Goal: Obtain resource: Download file/media

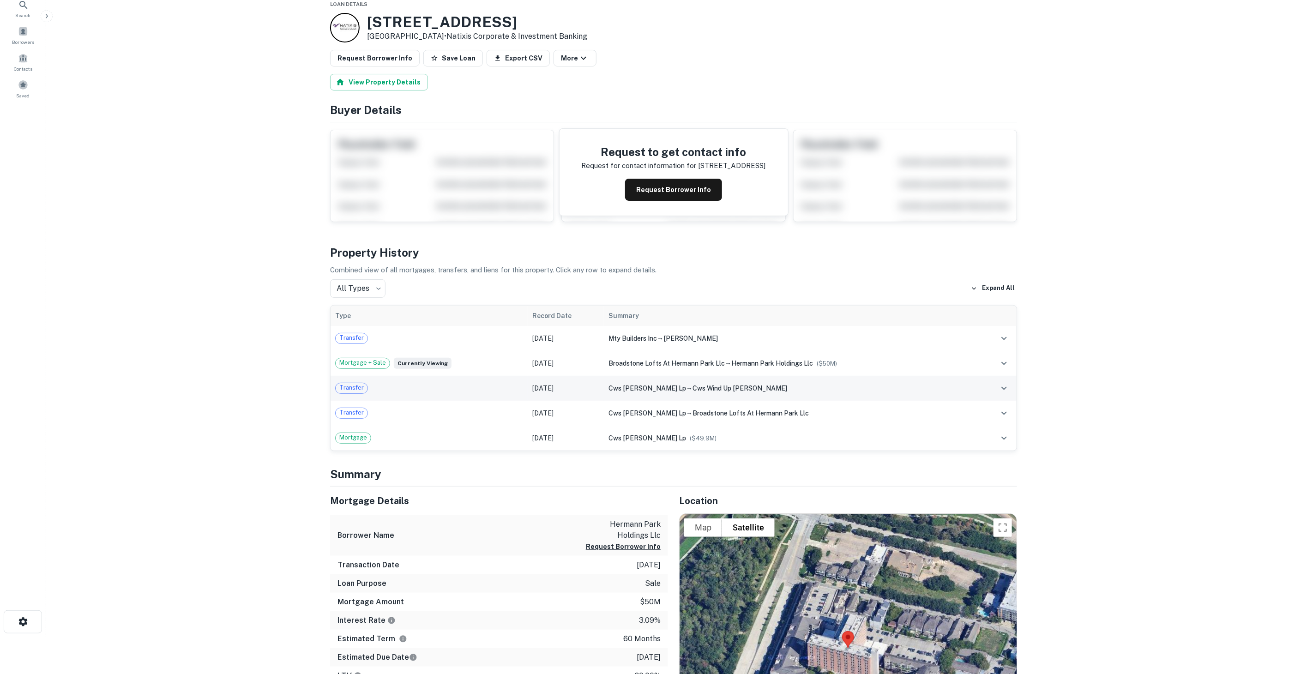
scroll to position [103, 0]
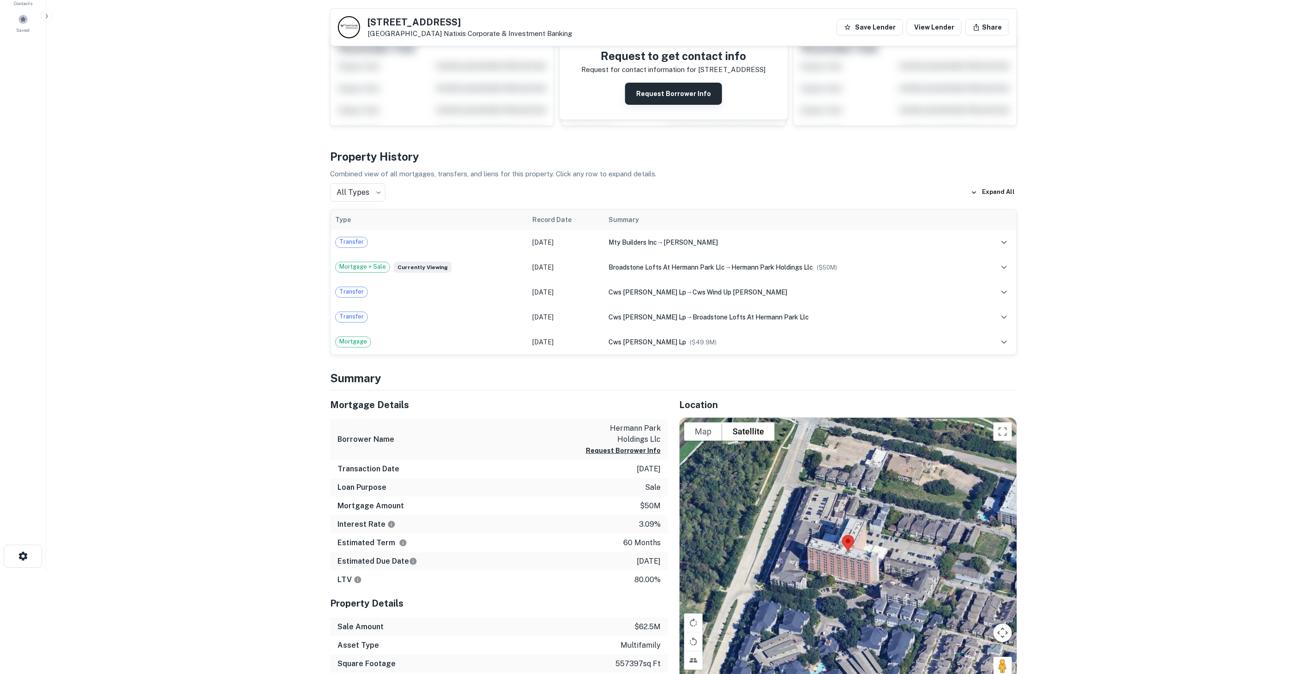
click at [658, 87] on button "Request Borrower Info" at bounding box center [673, 94] width 97 height 22
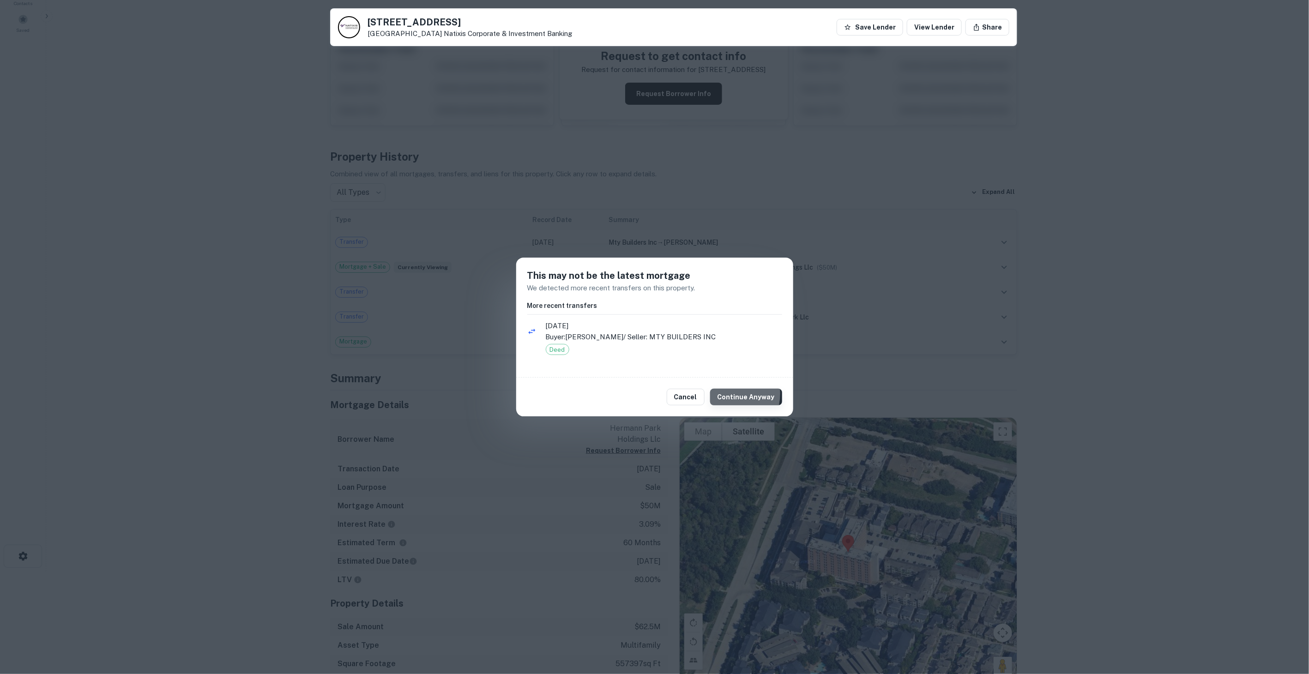
click at [731, 393] on button "Continue Anyway" at bounding box center [746, 397] width 72 height 17
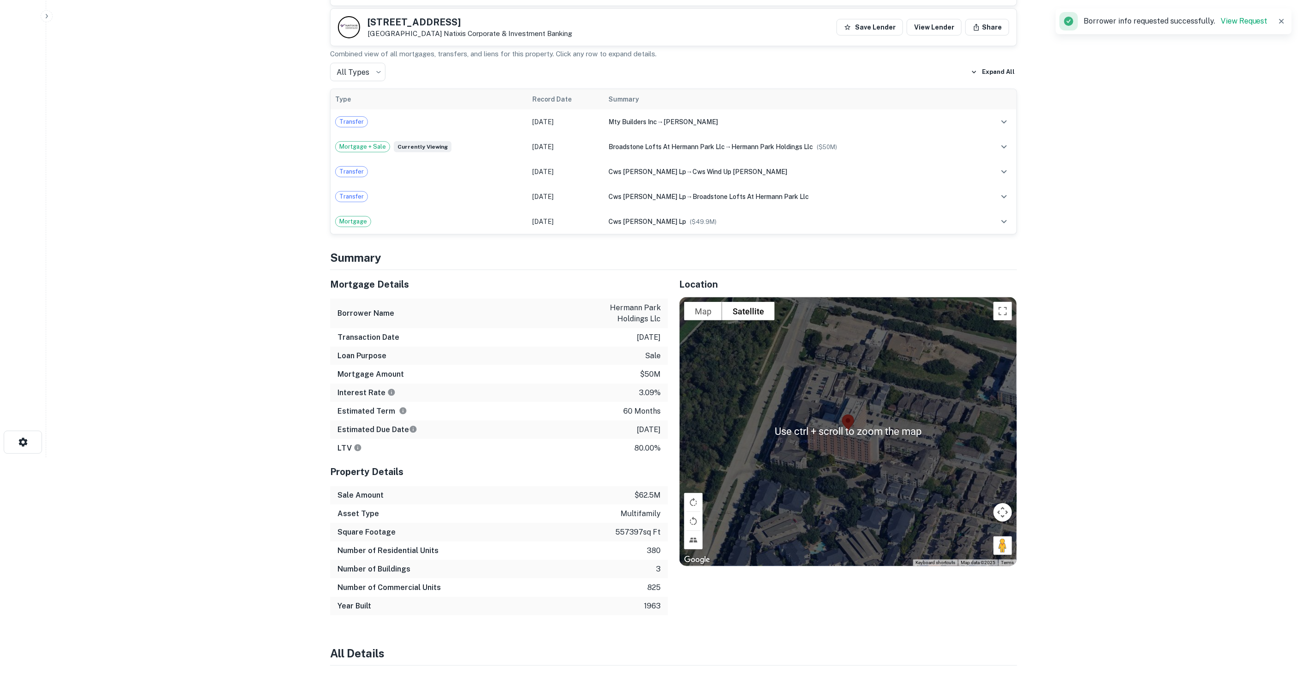
scroll to position [205, 0]
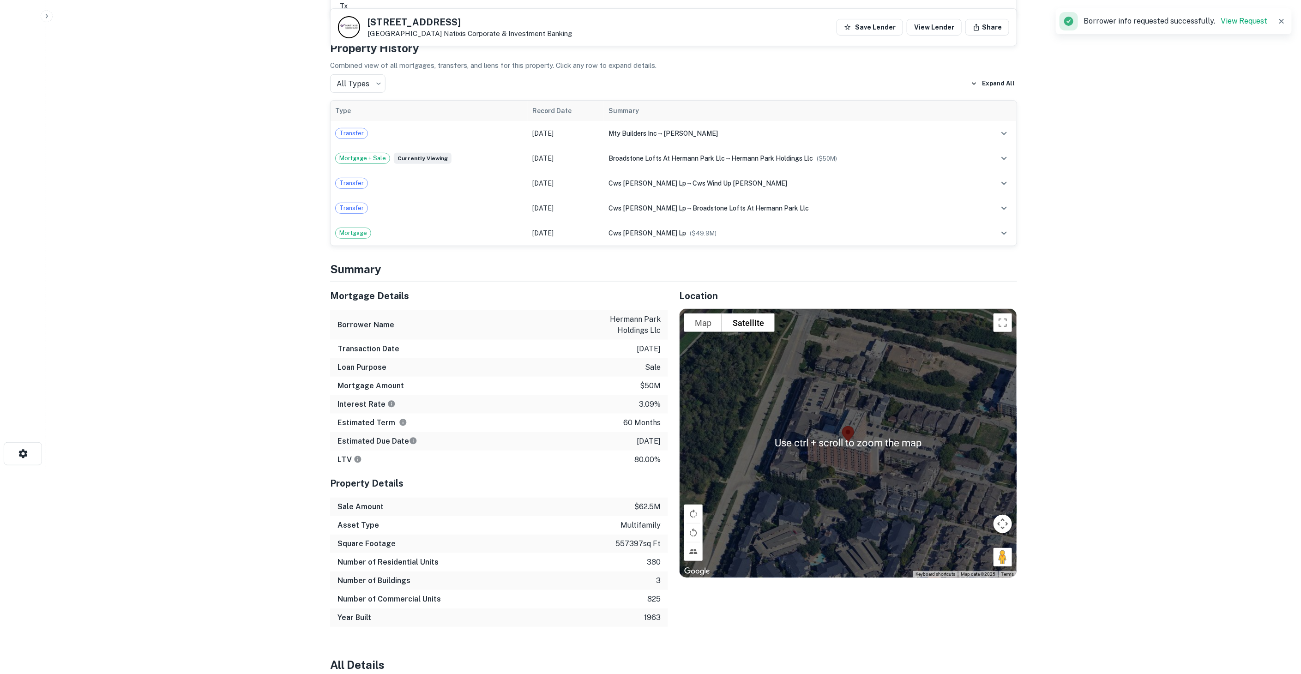
click at [1135, 411] on main "Back to search [STREET_ADDRESS][PERSON_NAME] Natixis Corporate & Investment Ban…" at bounding box center [673, 132] width 1255 height 674
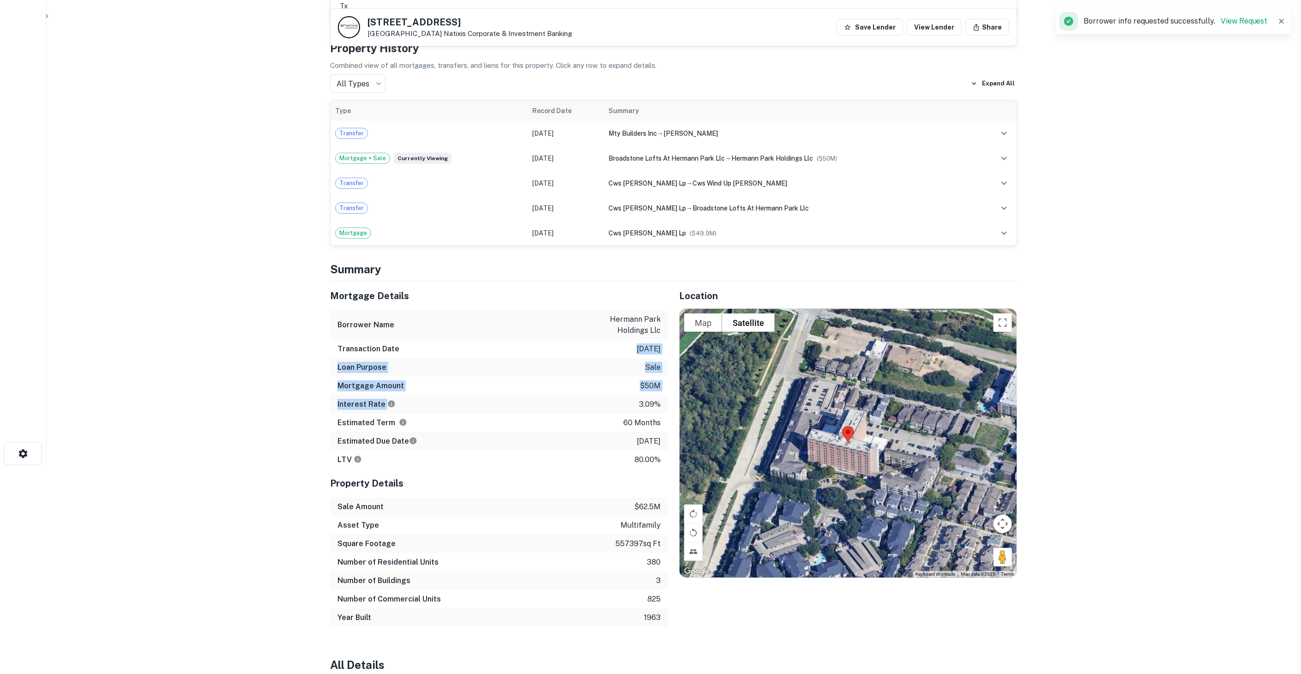
drag, startPoint x: 577, startPoint y: 348, endPoint x: 593, endPoint y: 409, distance: 62.6
click at [593, 409] on div "Mortgage Details Borrower Name hermann park holdings llc Transaction Date [DATE…" at bounding box center [499, 375] width 338 height 187
click at [590, 423] on div "Estimated Term 60 months" at bounding box center [499, 423] width 338 height 18
drag, startPoint x: 619, startPoint y: 428, endPoint x: 630, endPoint y: 435, distance: 13.7
click at [630, 435] on div "Mortgage Details Borrower Name hermann park holdings llc Transaction Date [DATE…" at bounding box center [499, 375] width 338 height 187
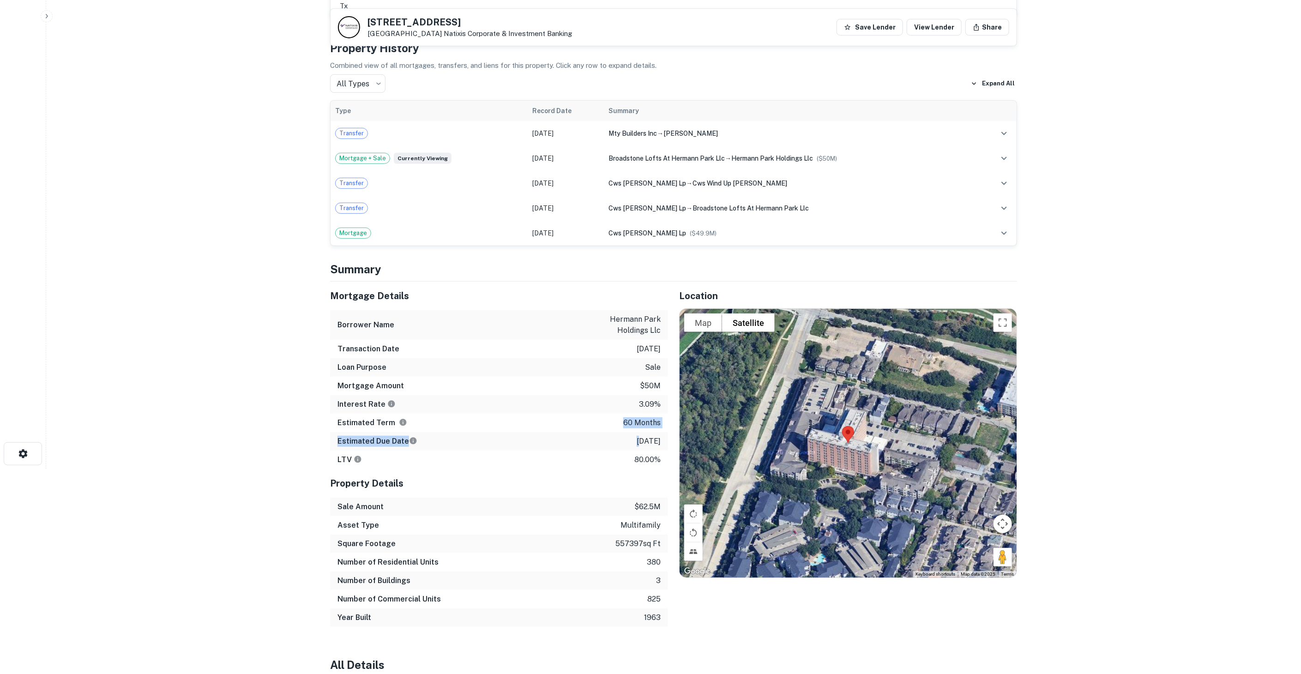
click at [604, 444] on div "Estimated Due Date [DATE]" at bounding box center [499, 441] width 338 height 18
drag, startPoint x: 631, startPoint y: 435, endPoint x: 658, endPoint y: 435, distance: 26.8
click at [658, 435] on div "Estimated Due Date [DATE]" at bounding box center [499, 441] width 338 height 18
click at [624, 435] on div "Estimated Due Date [DATE]" at bounding box center [499, 441] width 338 height 18
drag, startPoint x: 618, startPoint y: 435, endPoint x: 658, endPoint y: 437, distance: 40.2
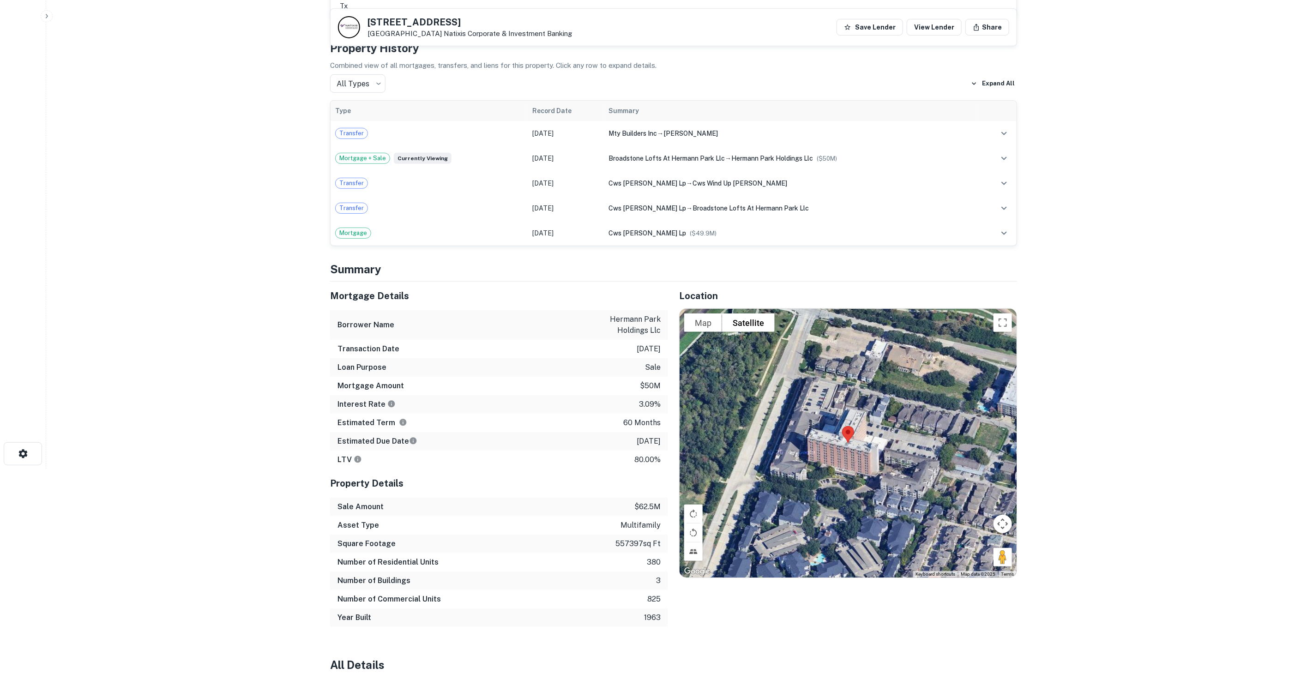
click at [658, 437] on div "Estimated Due Date [DATE]" at bounding box center [499, 441] width 338 height 18
click at [642, 448] on div "Estimated Due Date [DATE]" at bounding box center [499, 441] width 338 height 18
click at [635, 460] on p "80.00%" at bounding box center [647, 459] width 26 height 11
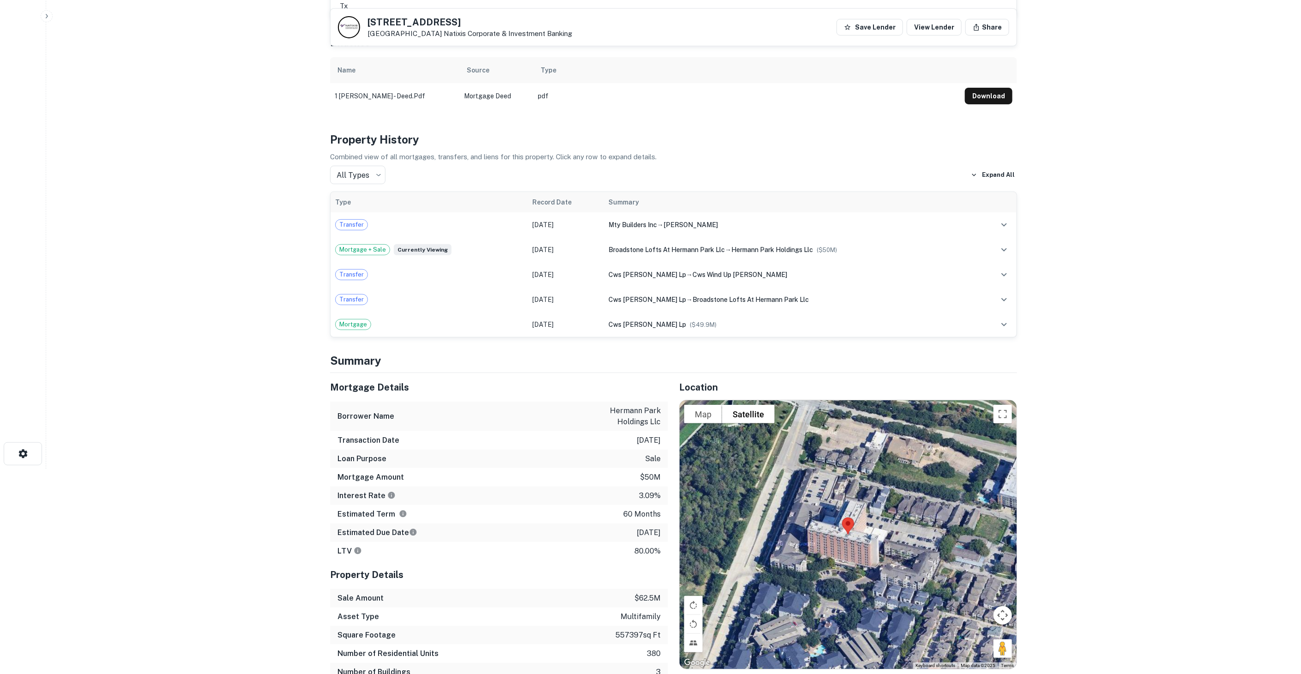
scroll to position [308, 0]
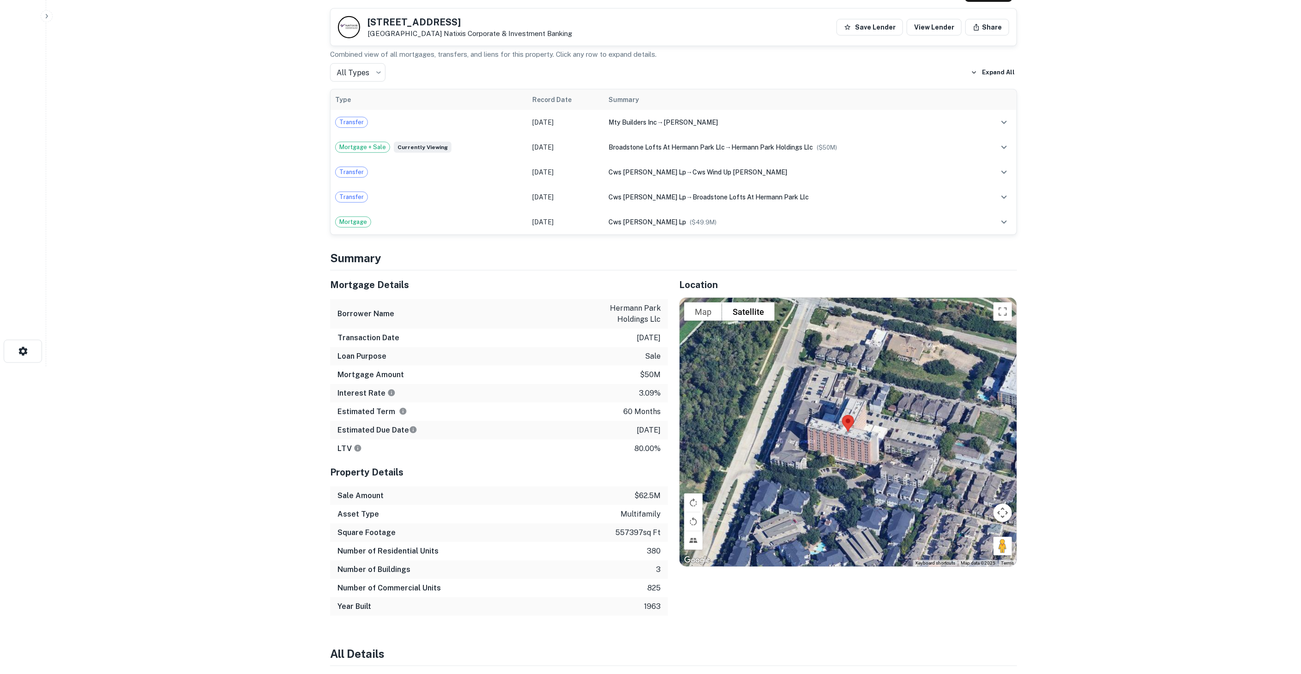
drag, startPoint x: 660, startPoint y: 432, endPoint x: 571, endPoint y: 432, distance: 89.6
click at [571, 432] on div "Estimated Due Date [DATE]" at bounding box center [499, 430] width 338 height 18
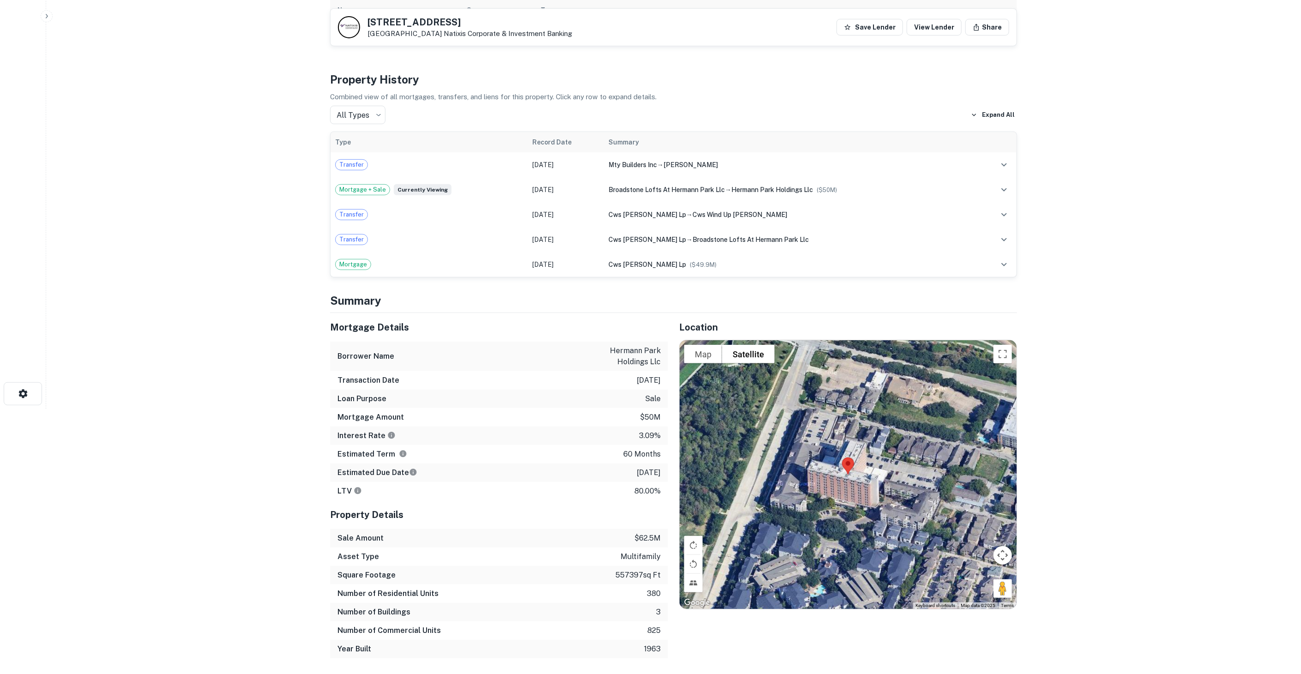
scroll to position [359, 0]
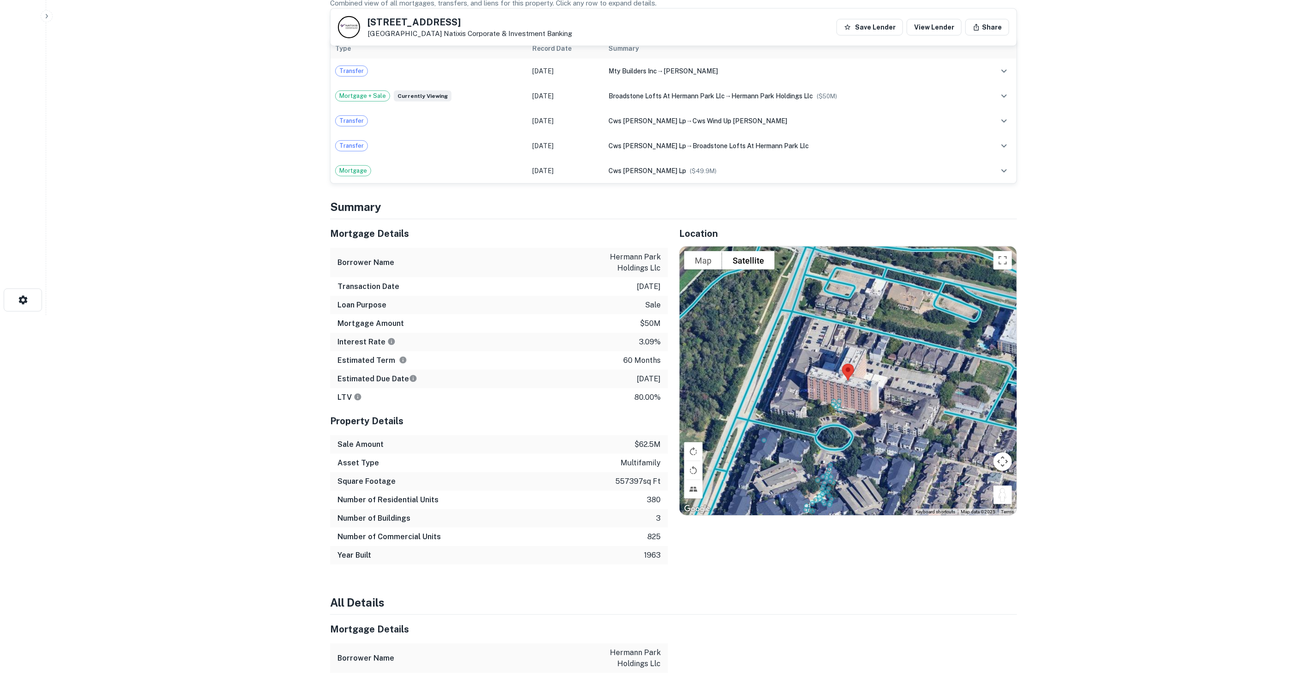
drag, startPoint x: 1001, startPoint y: 502, endPoint x: 1014, endPoint y: 529, distance: 29.9
click at [1014, 529] on div "Location To navigate the map with touch gestures double-tap and hold your finge…" at bounding box center [842, 391] width 349 height 345
drag, startPoint x: 1004, startPoint y: 495, endPoint x: 767, endPoint y: 361, distance: 272.5
click at [767, 361] on div "To activate drag with keyboard, press Alt + Enter. Once in keyboard drag state,…" at bounding box center [848, 381] width 337 height 269
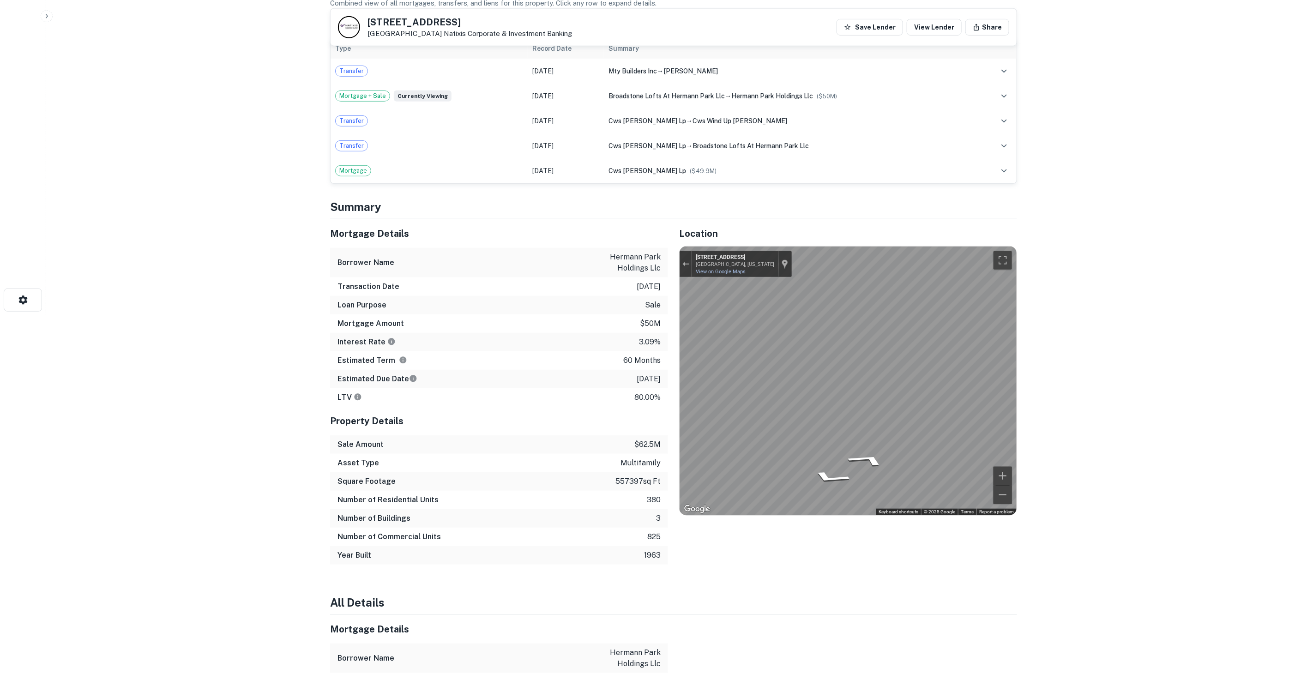
click at [662, 365] on div "Mortgage Details Borrower Name hermann park holdings llc Transaction Date [DATE…" at bounding box center [668, 391] width 698 height 345
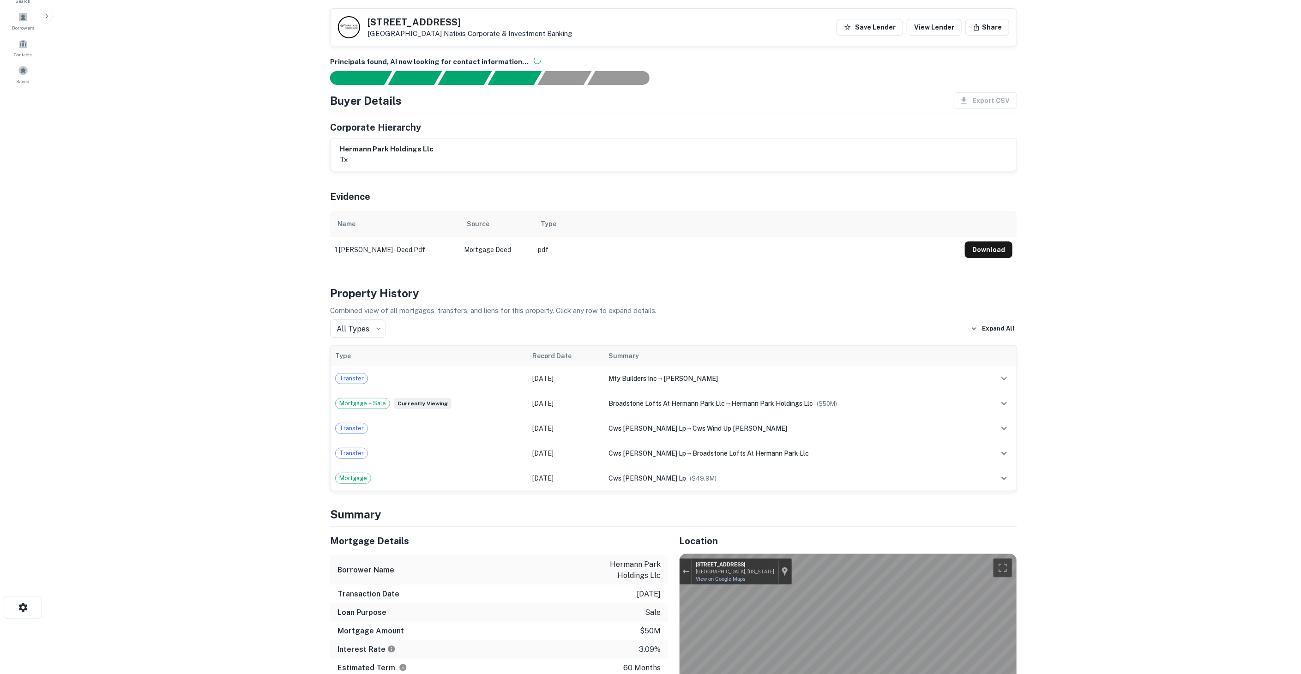
scroll to position [308, 0]
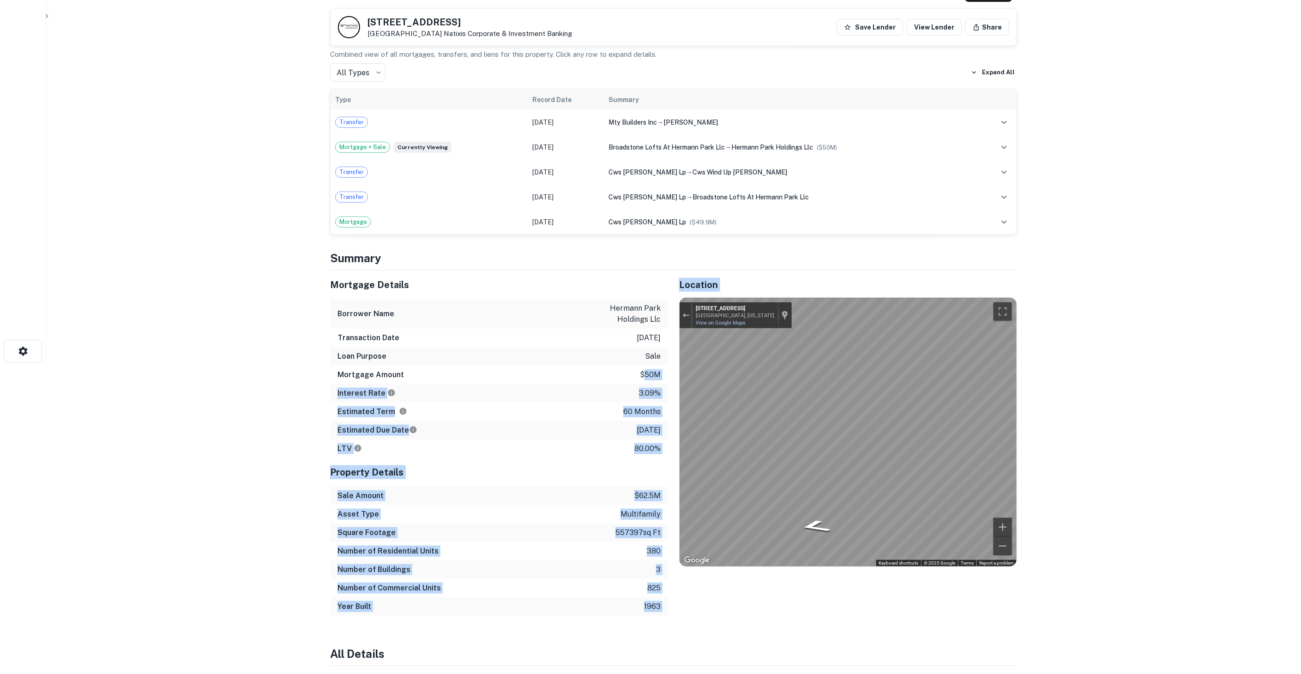
click at [683, 372] on div "Mortgage Details Borrower Name hermann park holdings llc Transaction Date [DATE…" at bounding box center [668, 443] width 698 height 345
click at [658, 372] on p "$50m" at bounding box center [650, 374] width 21 height 11
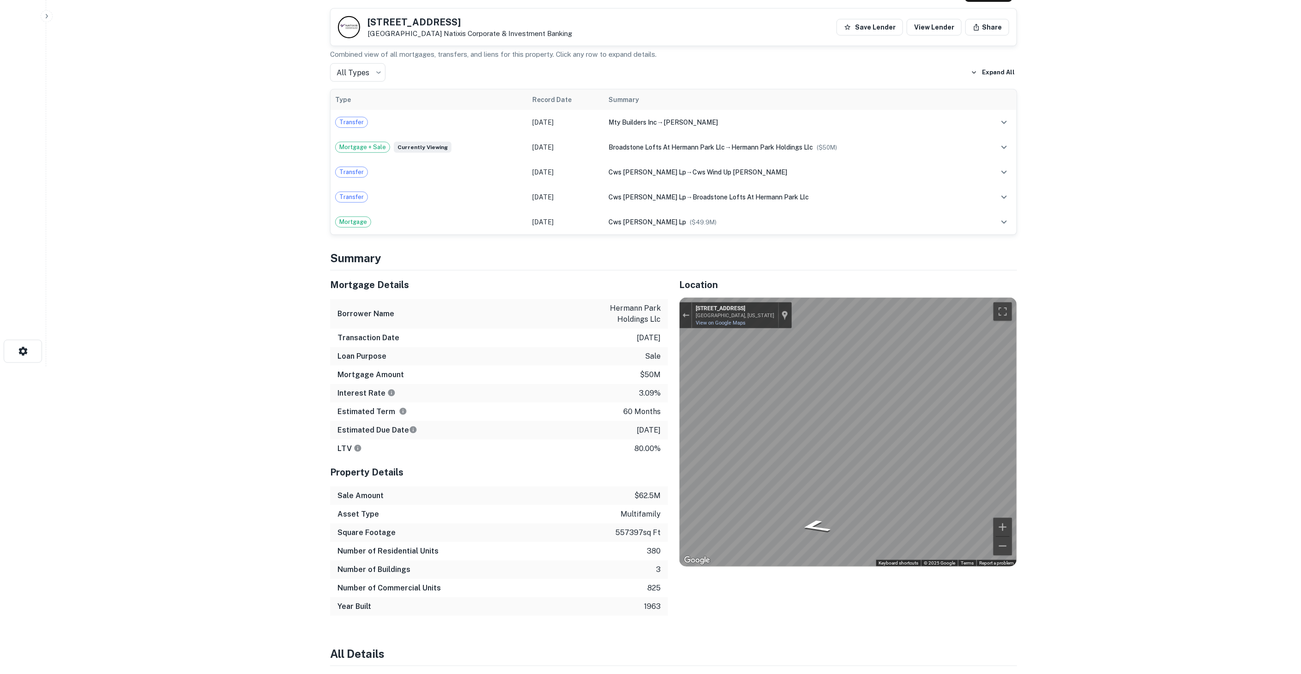
click at [621, 369] on div "Mortgage Amount $50m" at bounding box center [499, 375] width 338 height 18
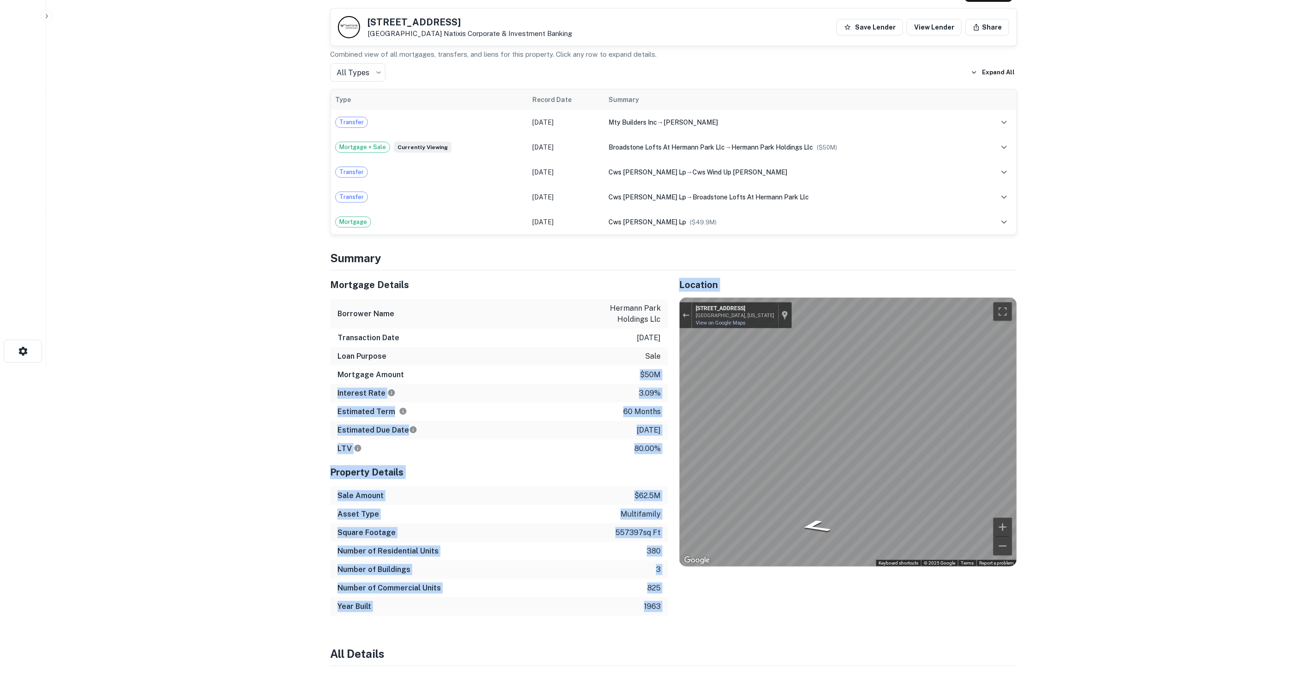
click at [685, 375] on div "Mortgage Details Borrower Name hermann park holdings llc Transaction Date [DATE…" at bounding box center [668, 443] width 698 height 345
click at [666, 375] on div "Mortgage Amount $50m" at bounding box center [499, 375] width 338 height 18
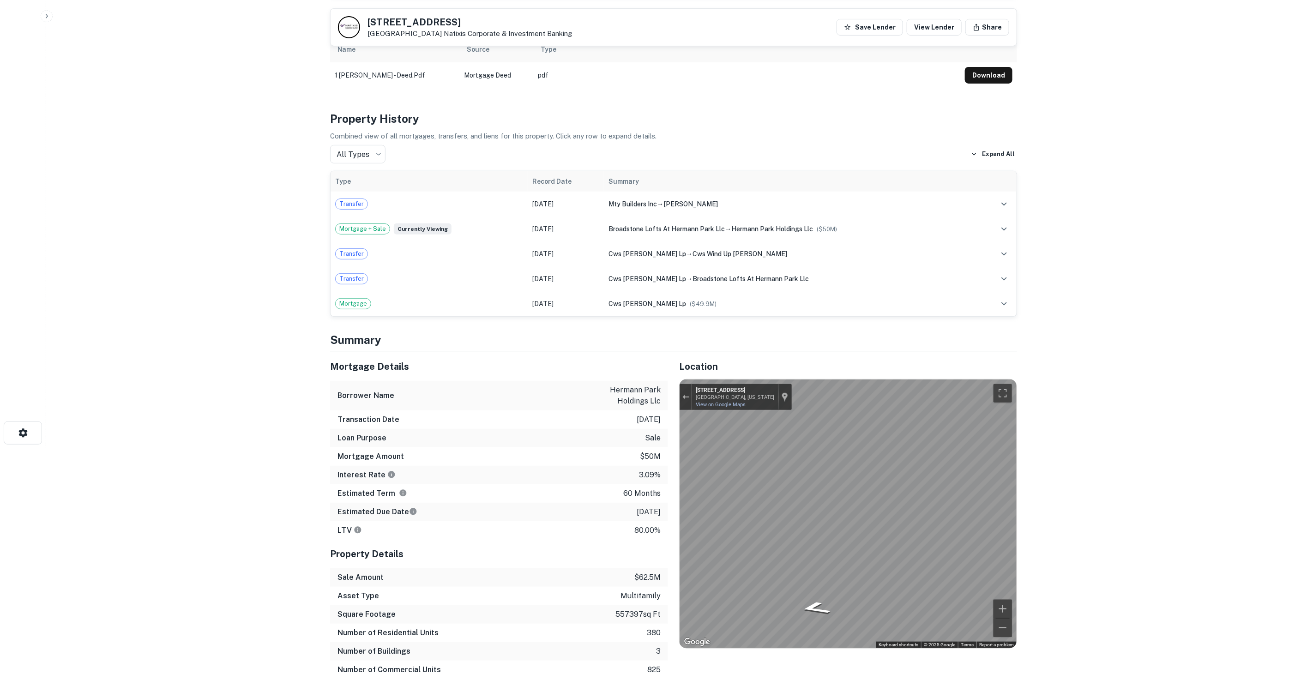
scroll to position [256, 0]
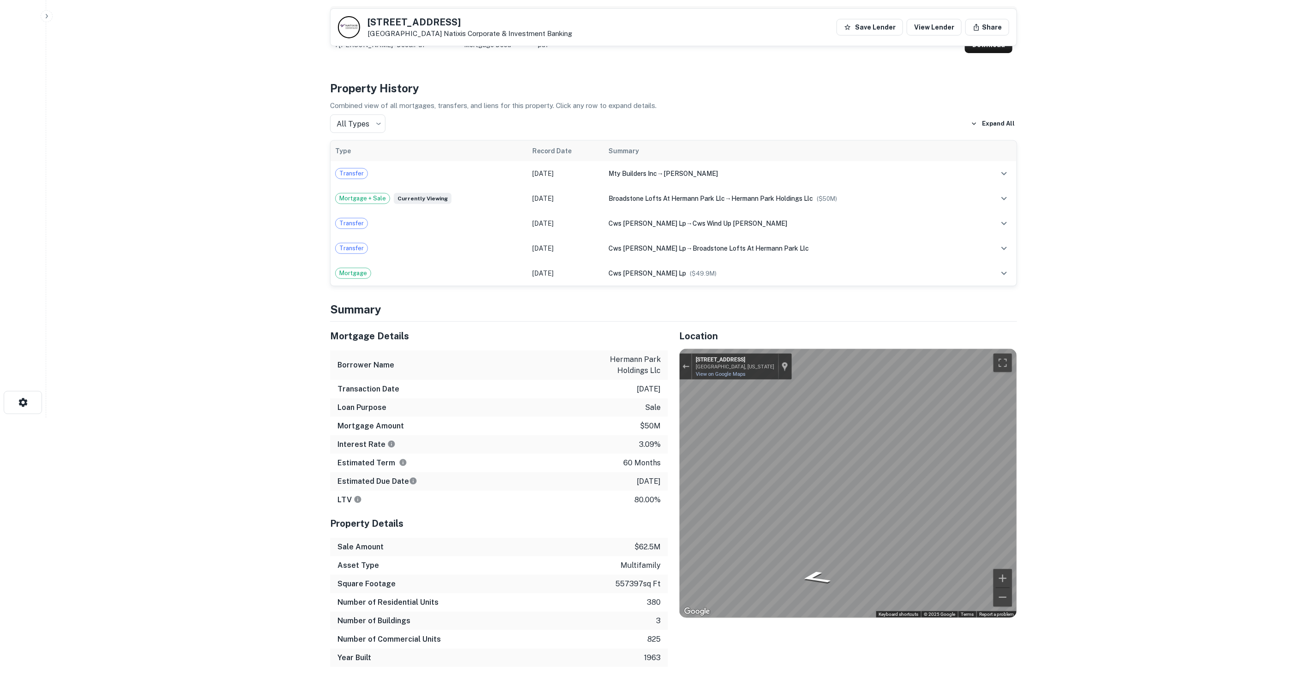
click at [645, 424] on p "$50m" at bounding box center [650, 426] width 21 height 11
click at [640, 424] on div "Mortgage Amount $50m" at bounding box center [499, 426] width 338 height 18
drag, startPoint x: 646, startPoint y: 476, endPoint x: 662, endPoint y: 478, distance: 15.8
click at [662, 478] on div "Mortgage Details Borrower Name hermann park holdings llc Transaction Date [DATE…" at bounding box center [499, 415] width 338 height 187
click at [662, 478] on div "Estimated Due Date [DATE]" at bounding box center [499, 481] width 338 height 18
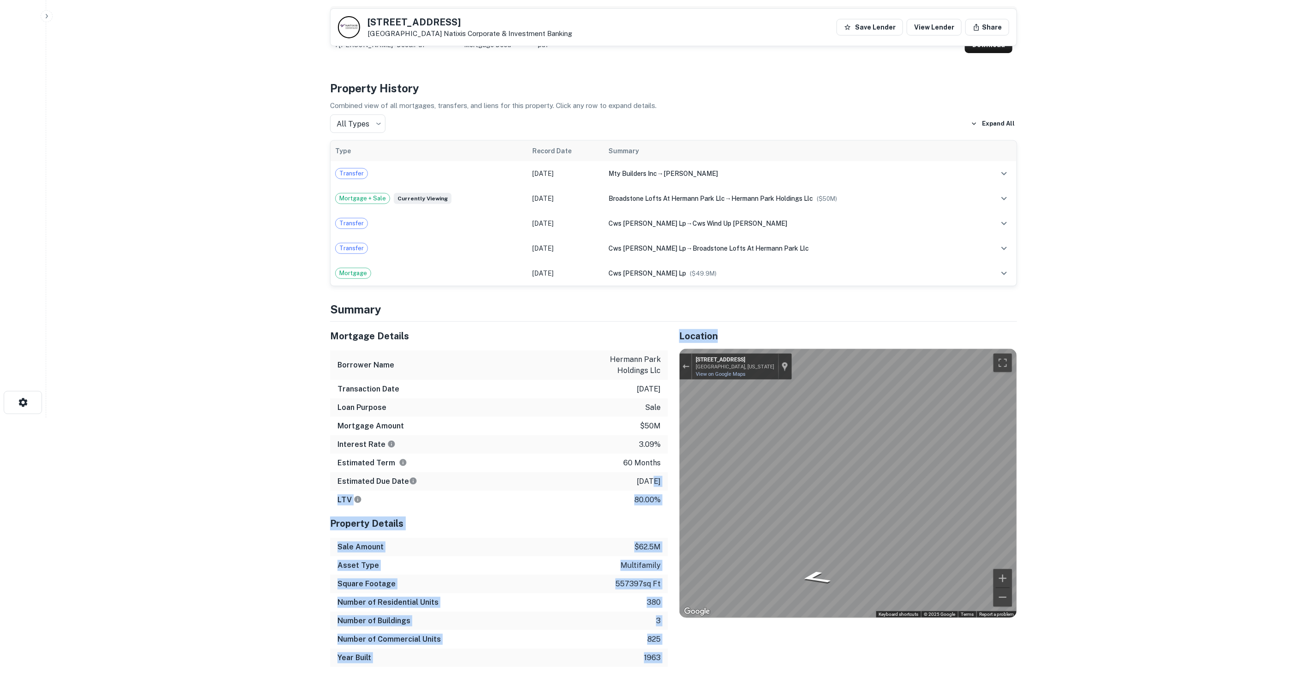
drag, startPoint x: 641, startPoint y: 482, endPoint x: 673, endPoint y: 486, distance: 32.1
click at [673, 486] on div "Mortgage Details Borrower Name hermann park holdings llc Transaction Date [DATE…" at bounding box center [668, 494] width 698 height 345
click at [647, 482] on p "[DATE]" at bounding box center [649, 481] width 24 height 11
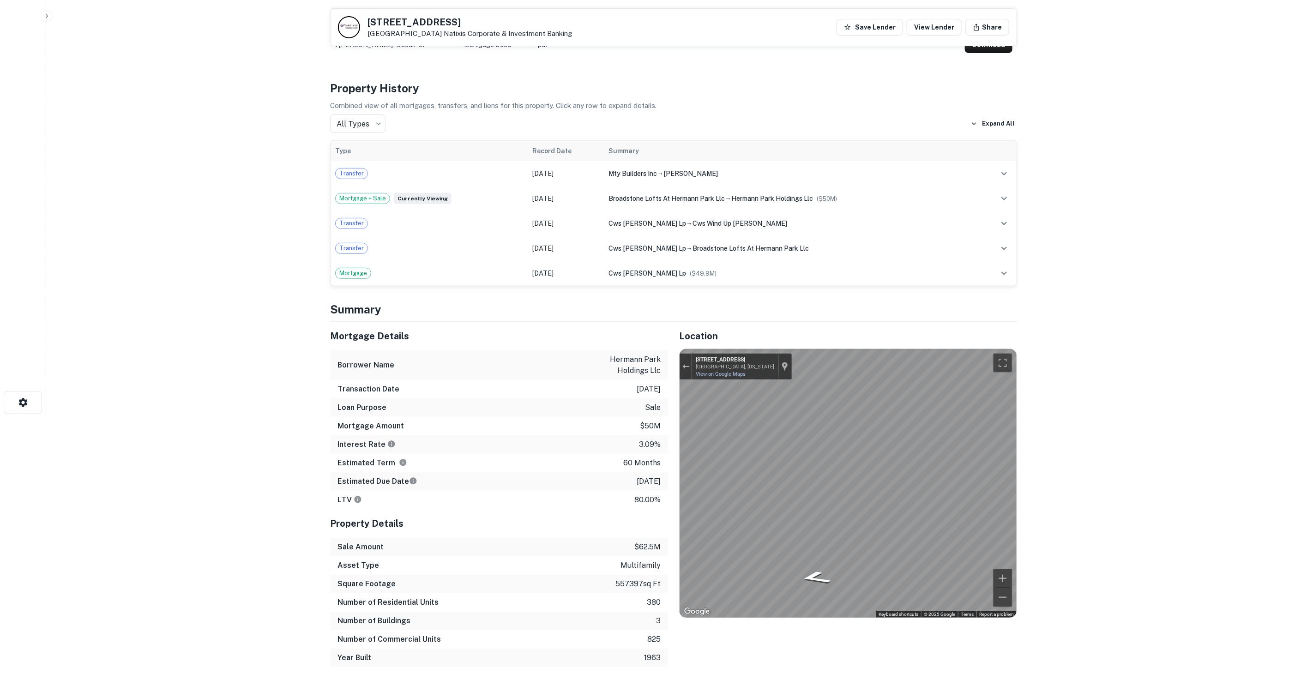
drag, startPoint x: 633, startPoint y: 480, endPoint x: 658, endPoint y: 479, distance: 25.0
click at [658, 479] on p "[DATE]" at bounding box center [649, 481] width 24 height 11
click at [621, 479] on div "Estimated Due Date [DATE]" at bounding box center [499, 481] width 338 height 18
drag, startPoint x: 640, startPoint y: 481, endPoint x: 651, endPoint y: 481, distance: 10.6
click at [651, 481] on div "Estimated Due Date [DATE]" at bounding box center [499, 481] width 338 height 18
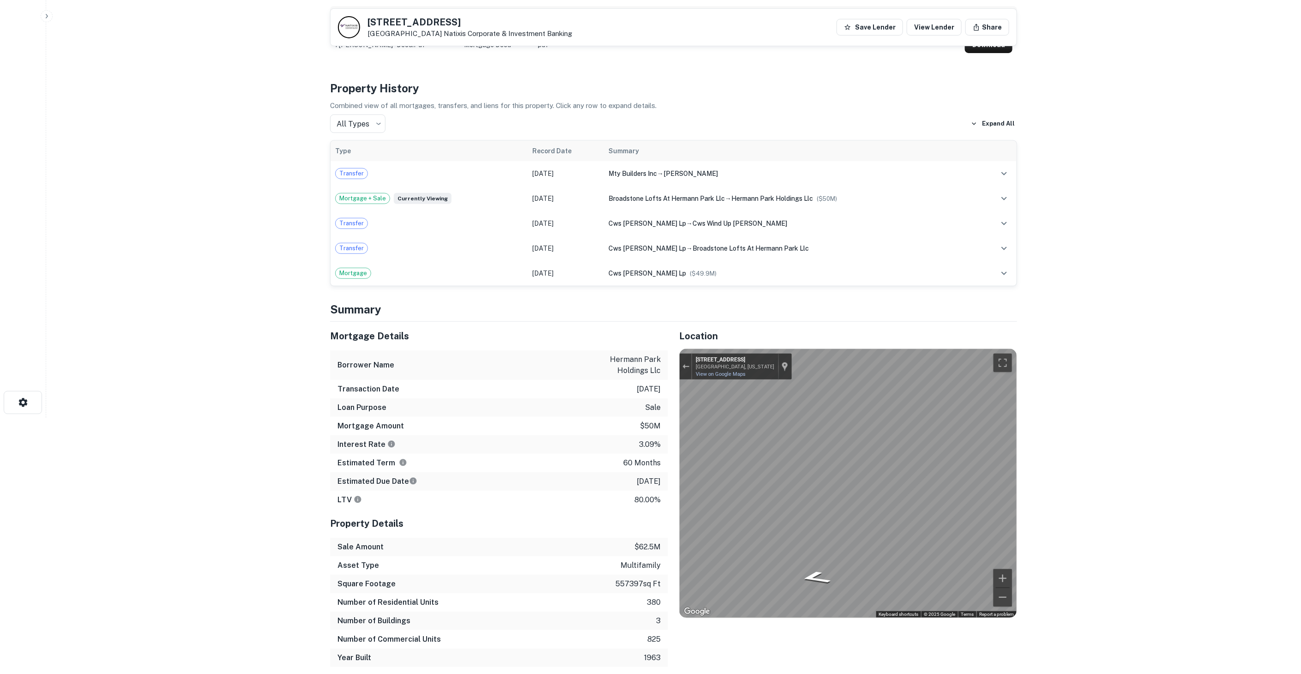
click at [651, 481] on p "[DATE]" at bounding box center [649, 481] width 24 height 11
drag, startPoint x: 627, startPoint y: 477, endPoint x: 653, endPoint y: 475, distance: 26.4
click at [653, 476] on p "[DATE]" at bounding box center [649, 481] width 24 height 11
click at [637, 477] on p "[DATE]" at bounding box center [649, 481] width 24 height 11
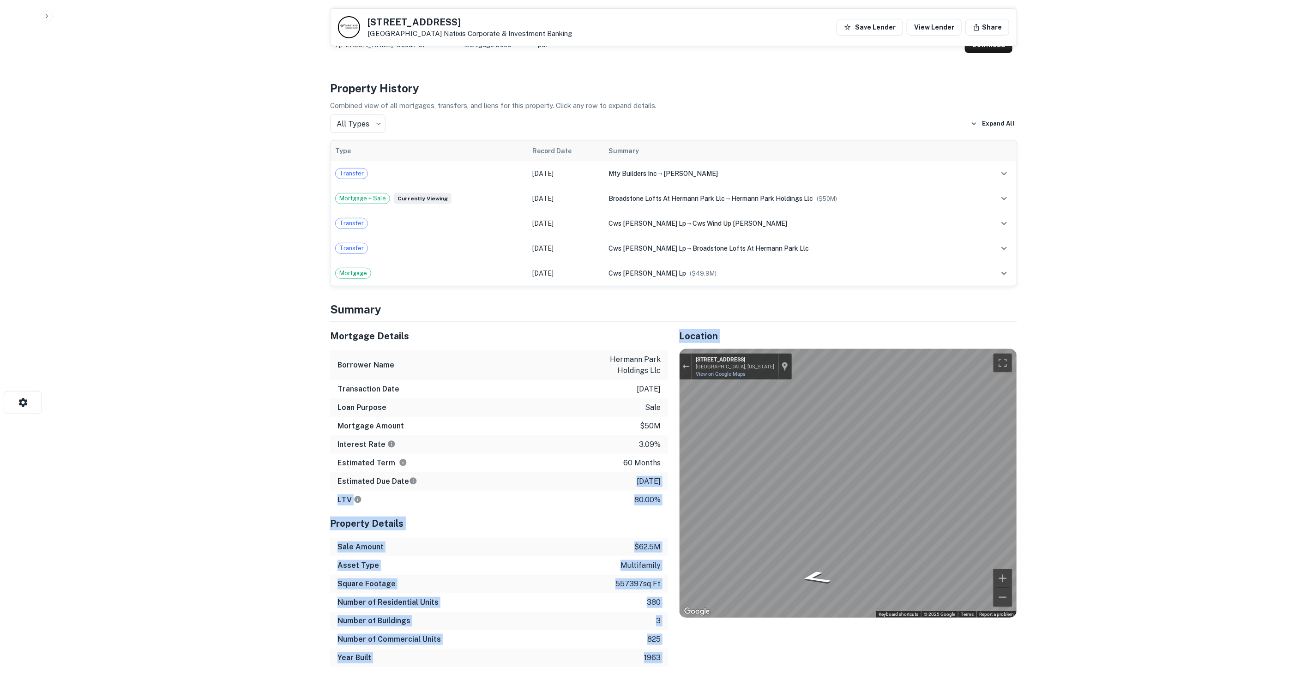
drag, startPoint x: 630, startPoint y: 477, endPoint x: 670, endPoint y: 482, distance: 40.0
click at [670, 482] on div "Mortgage Details Borrower Name hermann park holdings llc Transaction Date [DATE…" at bounding box center [668, 494] width 698 height 345
click at [650, 479] on p "[DATE]" at bounding box center [649, 481] width 24 height 11
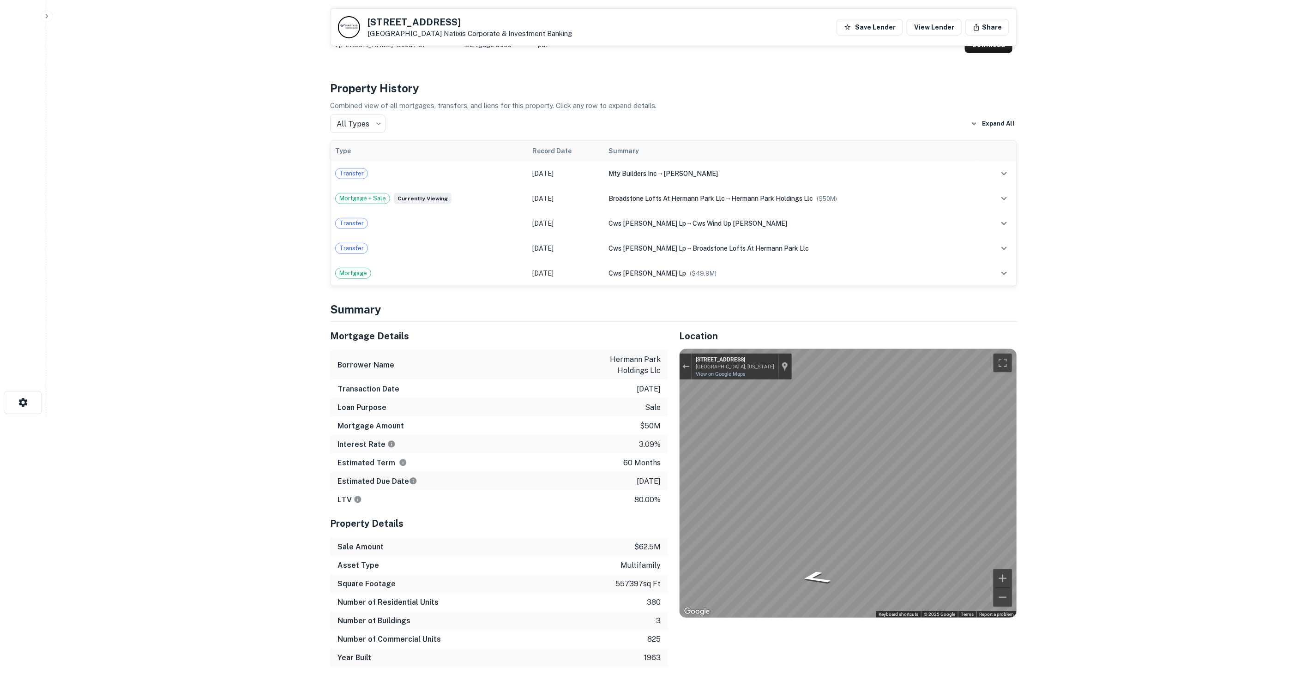
click at [637, 480] on p "[DATE]" at bounding box center [649, 481] width 24 height 11
drag, startPoint x: 628, startPoint y: 479, endPoint x: 653, endPoint y: 479, distance: 24.9
click at [653, 479] on p "[DATE]" at bounding box center [649, 481] width 24 height 11
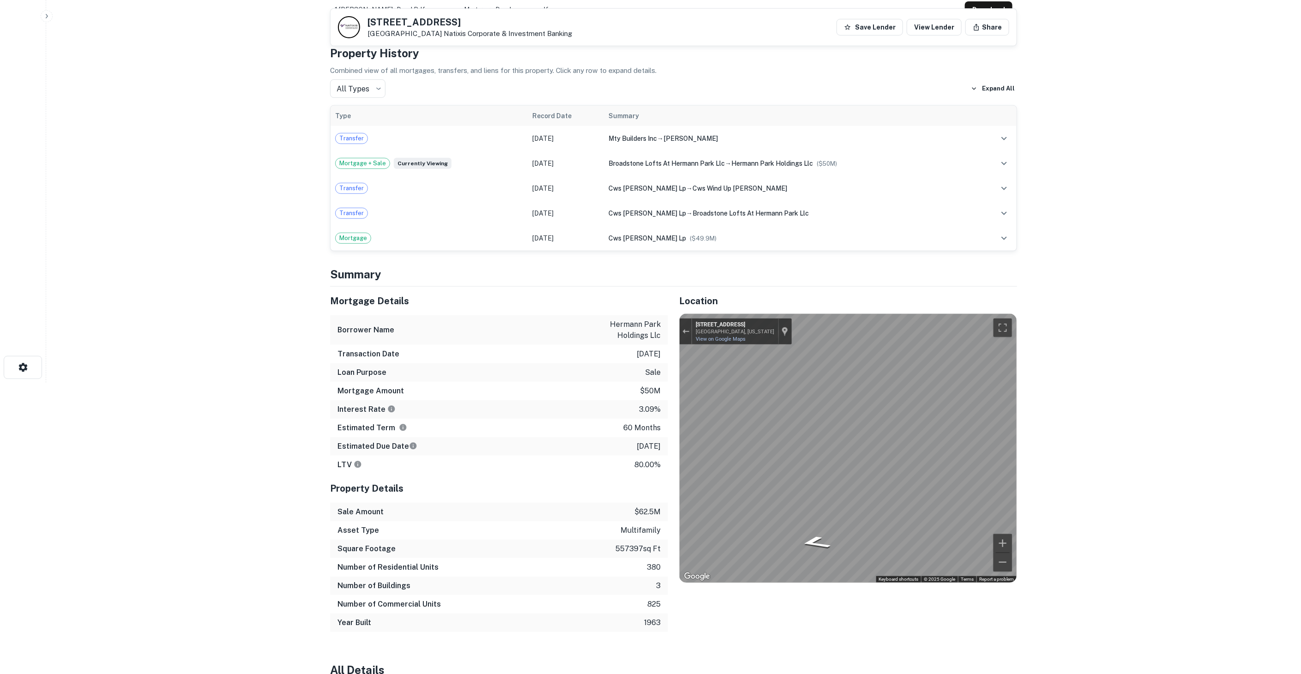
scroll to position [308, 0]
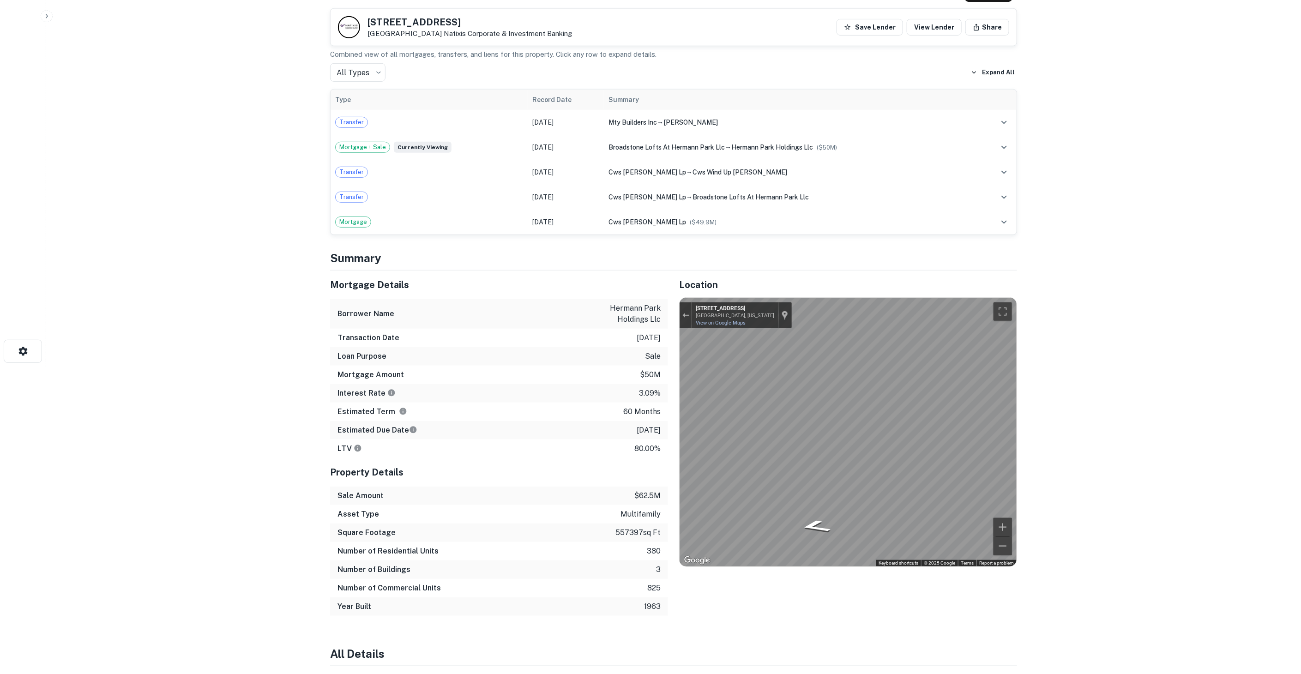
click at [637, 339] on p "[DATE]" at bounding box center [649, 337] width 24 height 11
drag, startPoint x: 624, startPoint y: 334, endPoint x: 664, endPoint y: 339, distance: 40.5
click at [664, 339] on div "Transaction Date [DATE]" at bounding box center [499, 338] width 338 height 18
click at [638, 342] on p "[DATE]" at bounding box center [649, 337] width 24 height 11
drag, startPoint x: 626, startPoint y: 338, endPoint x: 656, endPoint y: 339, distance: 29.6
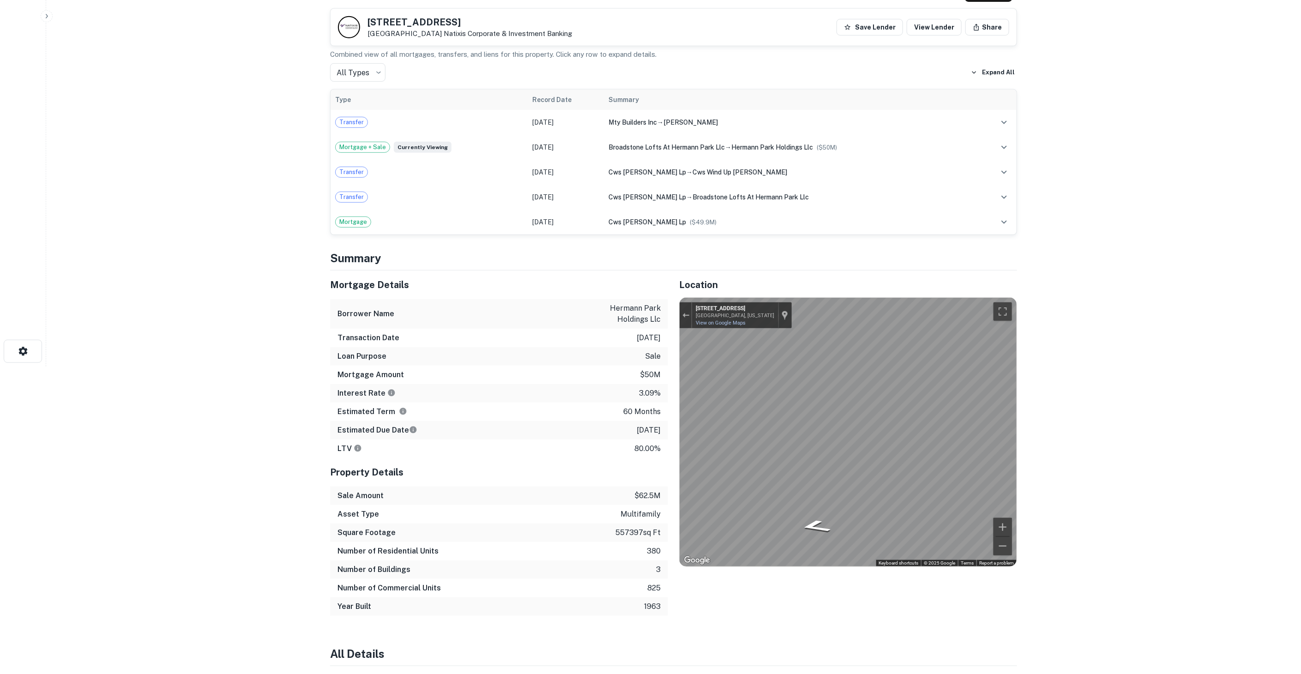
click at [656, 339] on div "Transaction Date [DATE]" at bounding box center [499, 338] width 338 height 18
drag, startPoint x: 642, startPoint y: 374, endPoint x: 659, endPoint y: 371, distance: 17.0
click at [659, 371] on p "$50m" at bounding box center [650, 374] width 21 height 11
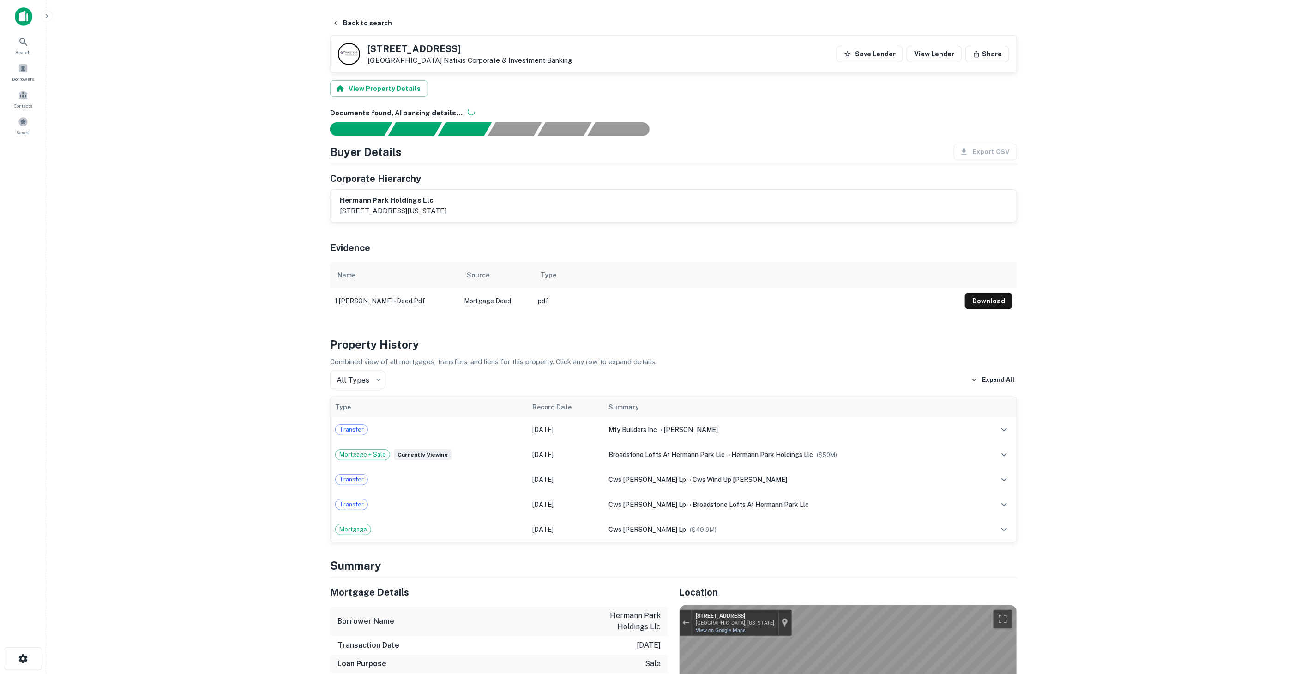
scroll to position [256, 0]
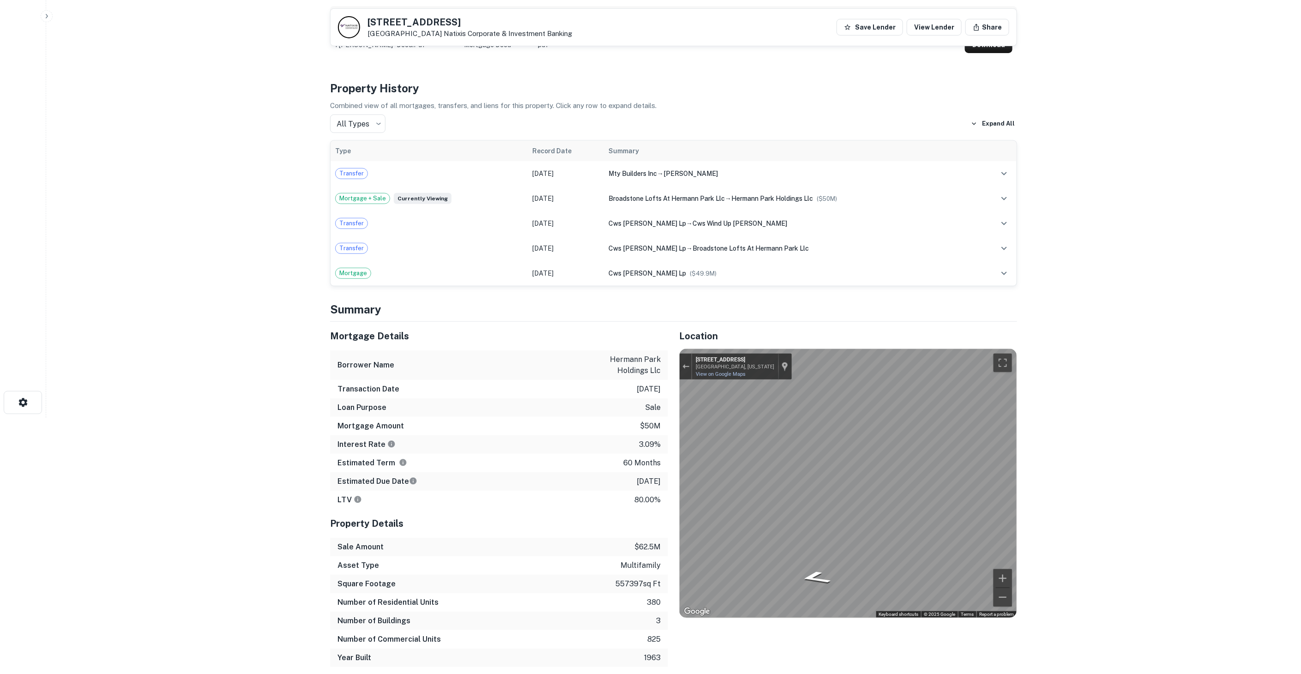
click at [608, 411] on div "Loan Purpose sale" at bounding box center [499, 407] width 338 height 18
drag, startPoint x: 624, startPoint y: 549, endPoint x: 659, endPoint y: 549, distance: 35.1
click at [659, 549] on div "Sale Amount $62.5m" at bounding box center [499, 547] width 338 height 18
click at [659, 549] on p "$62.5m" at bounding box center [647, 547] width 26 height 11
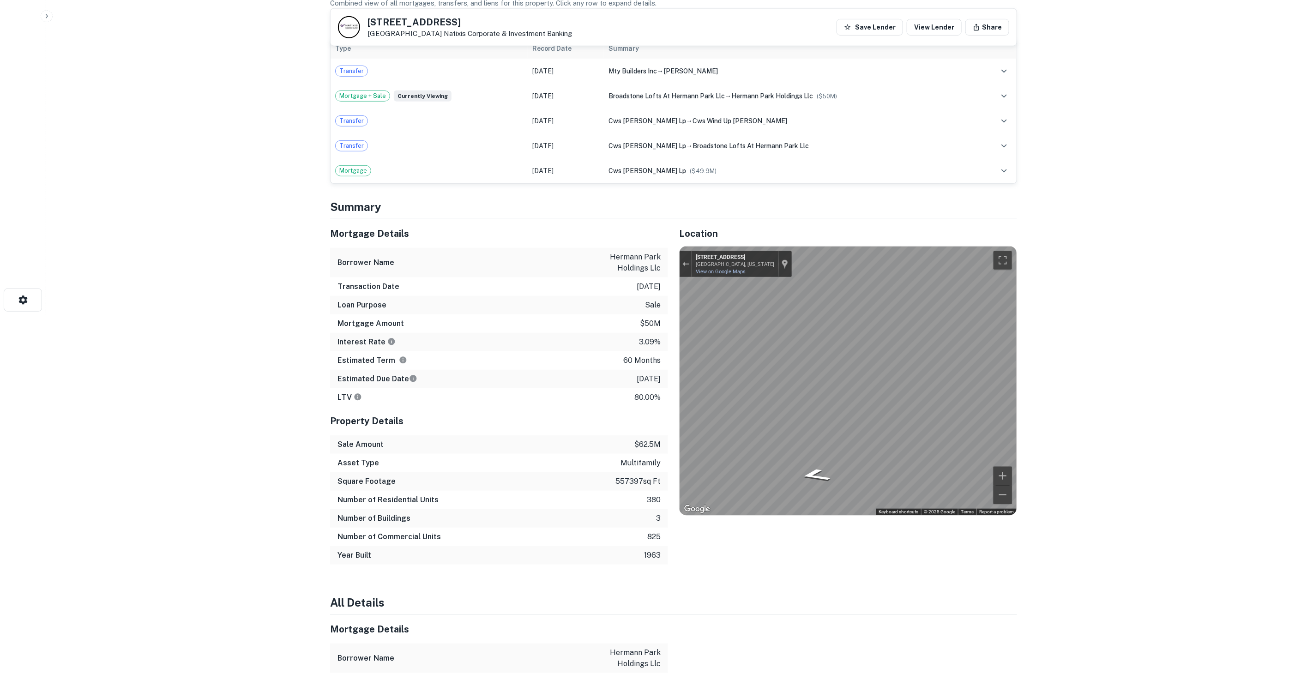
scroll to position [308, 0]
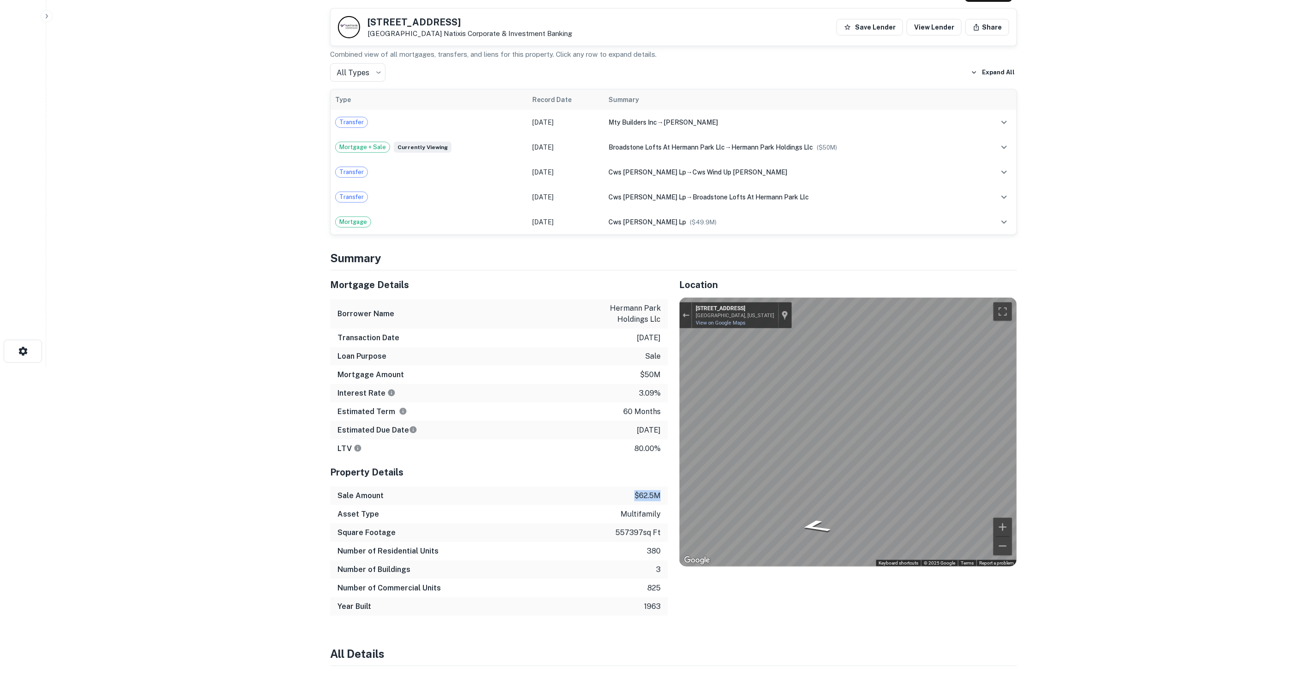
drag, startPoint x: 666, startPoint y: 500, endPoint x: 610, endPoint y: 489, distance: 57.3
click at [610, 489] on div "Sale Amount $62.5m" at bounding box center [499, 496] width 338 height 18
drag, startPoint x: 336, startPoint y: 495, endPoint x: 665, endPoint y: 496, distance: 329.7
click at [665, 496] on div "Sale Amount $62.5m" at bounding box center [499, 496] width 338 height 18
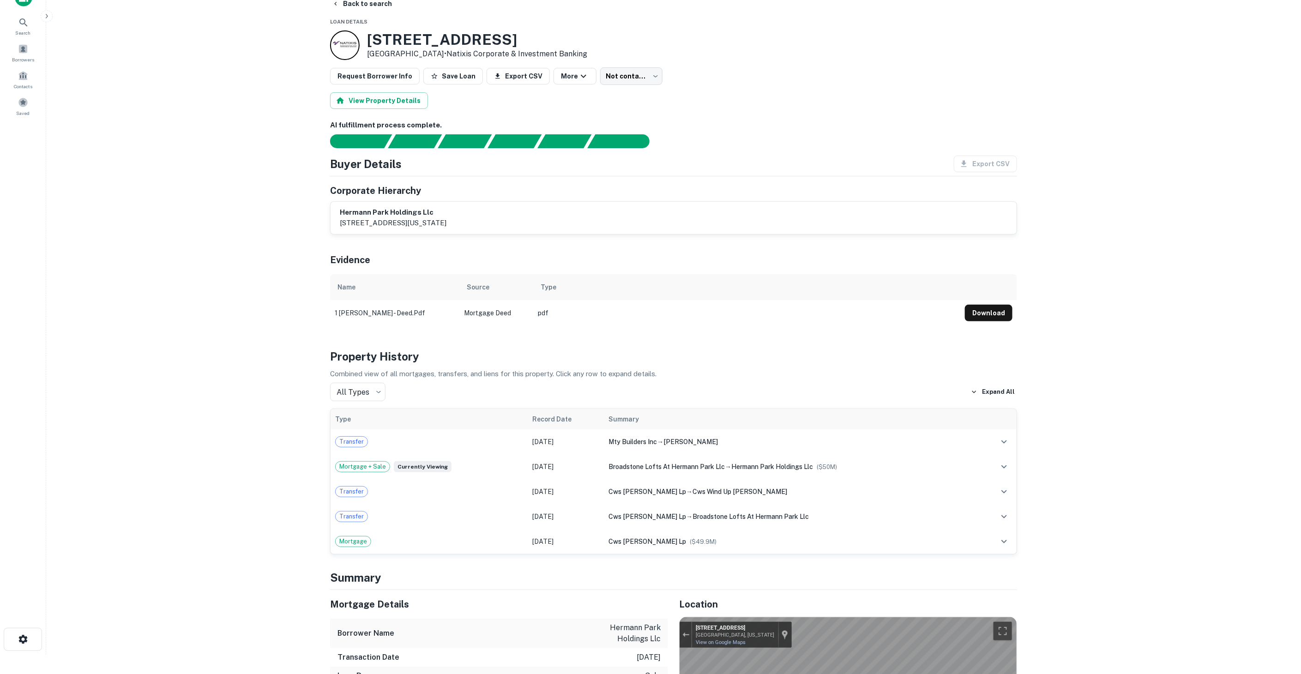
scroll to position [0, 0]
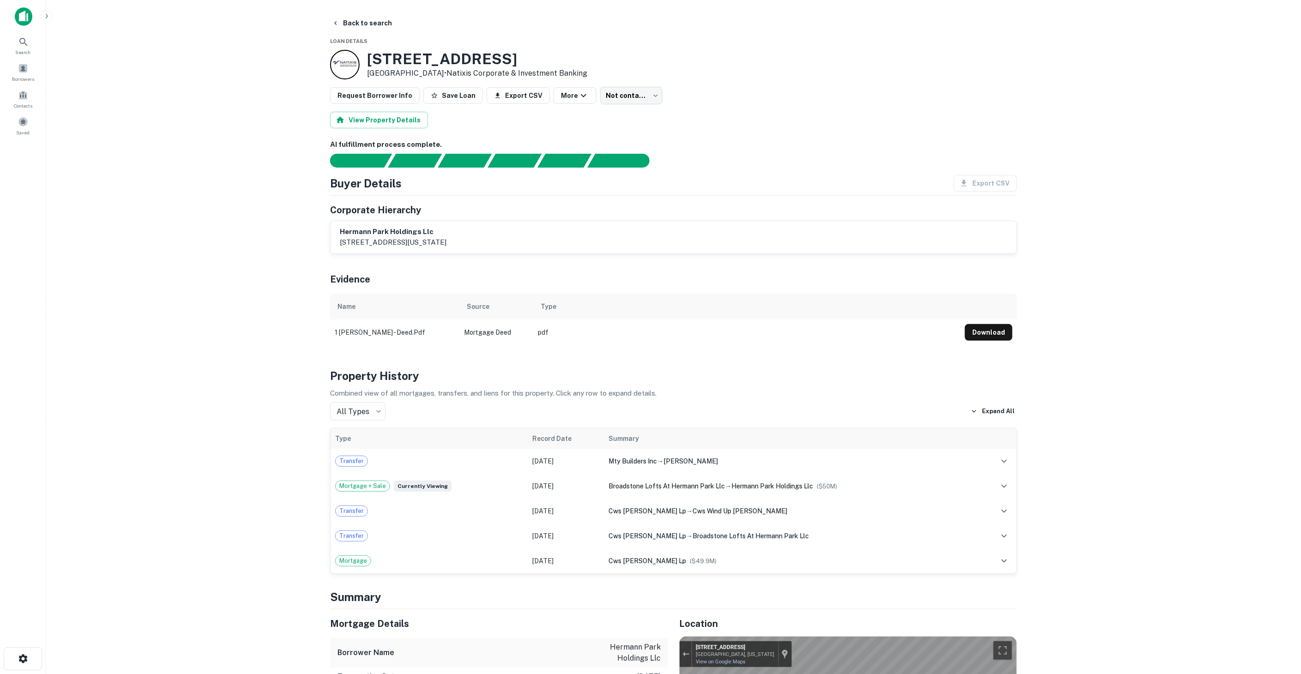
click at [658, 254] on div "AI fulfillment process complete. Buyer Details Export CSV Corporate Hierarchy h…" at bounding box center [673, 242] width 687 height 206
click at [374, 237] on p "[STREET_ADDRESS][US_STATE]" at bounding box center [393, 242] width 107 height 11
drag, startPoint x: 337, startPoint y: 230, endPoint x: 436, endPoint y: 240, distance: 99.3
click at [436, 240] on div "hermann park holdings llc [STREET_ADDRESS][US_STATE]" at bounding box center [674, 237] width 686 height 32
click at [436, 240] on p "[STREET_ADDRESS][US_STATE]" at bounding box center [393, 242] width 107 height 11
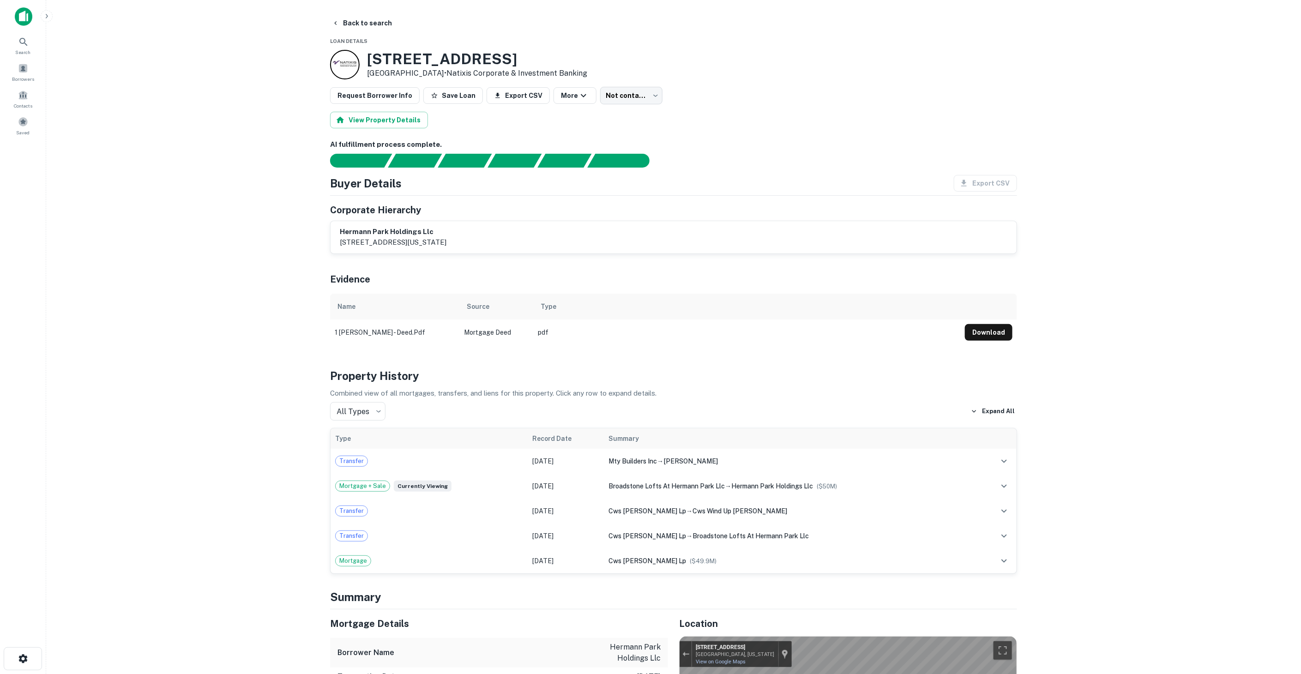
drag, startPoint x: 518, startPoint y: 240, endPoint x: 333, endPoint y: 234, distance: 184.8
click at [333, 234] on div "hermann park holdings llc [STREET_ADDRESS][US_STATE]" at bounding box center [674, 237] width 686 height 32
click at [347, 234] on h6 "hermann park holdings llc" at bounding box center [393, 232] width 107 height 11
click at [394, 113] on button "View Property Details" at bounding box center [379, 120] width 98 height 17
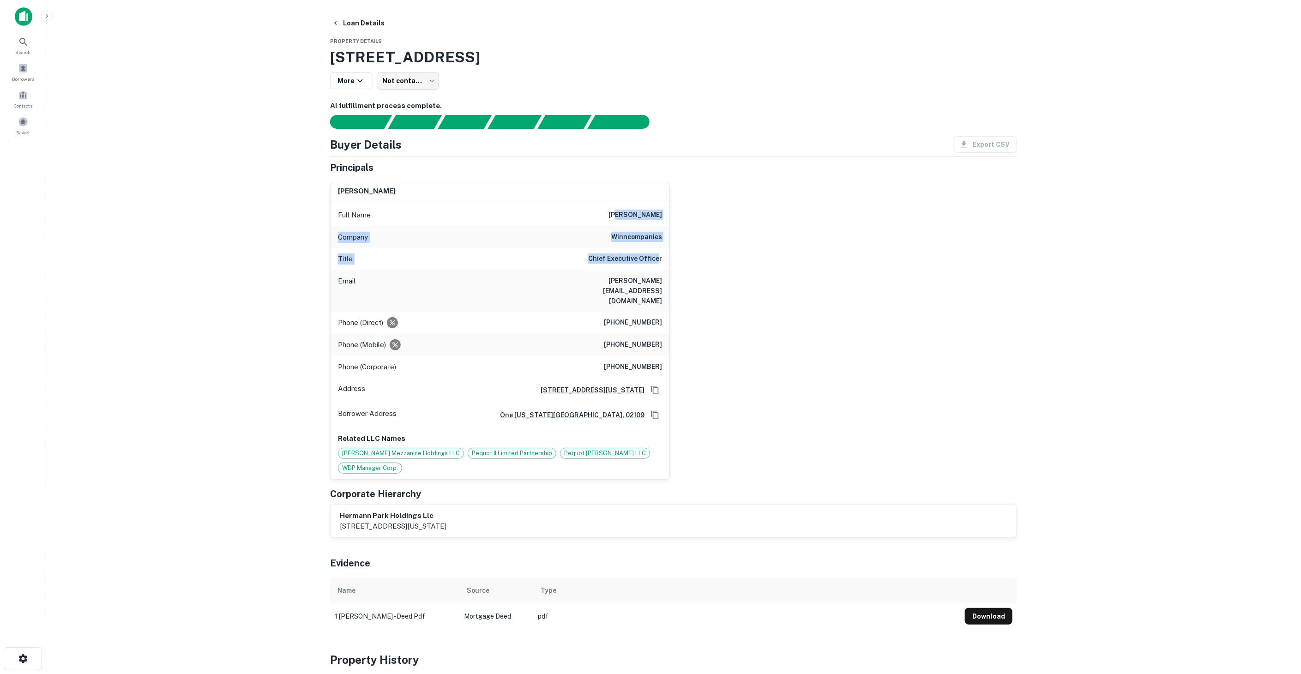
drag, startPoint x: 624, startPoint y: 221, endPoint x: 659, endPoint y: 260, distance: 52.7
click at [659, 260] on div "Full Name [PERSON_NAME] Company winncompanies Title Chief Executive Officer Ema…" at bounding box center [500, 339] width 339 height 279
click at [667, 245] on div "Company winncompanies" at bounding box center [500, 237] width 339 height 22
click at [363, 82] on icon "button" at bounding box center [360, 80] width 11 height 11
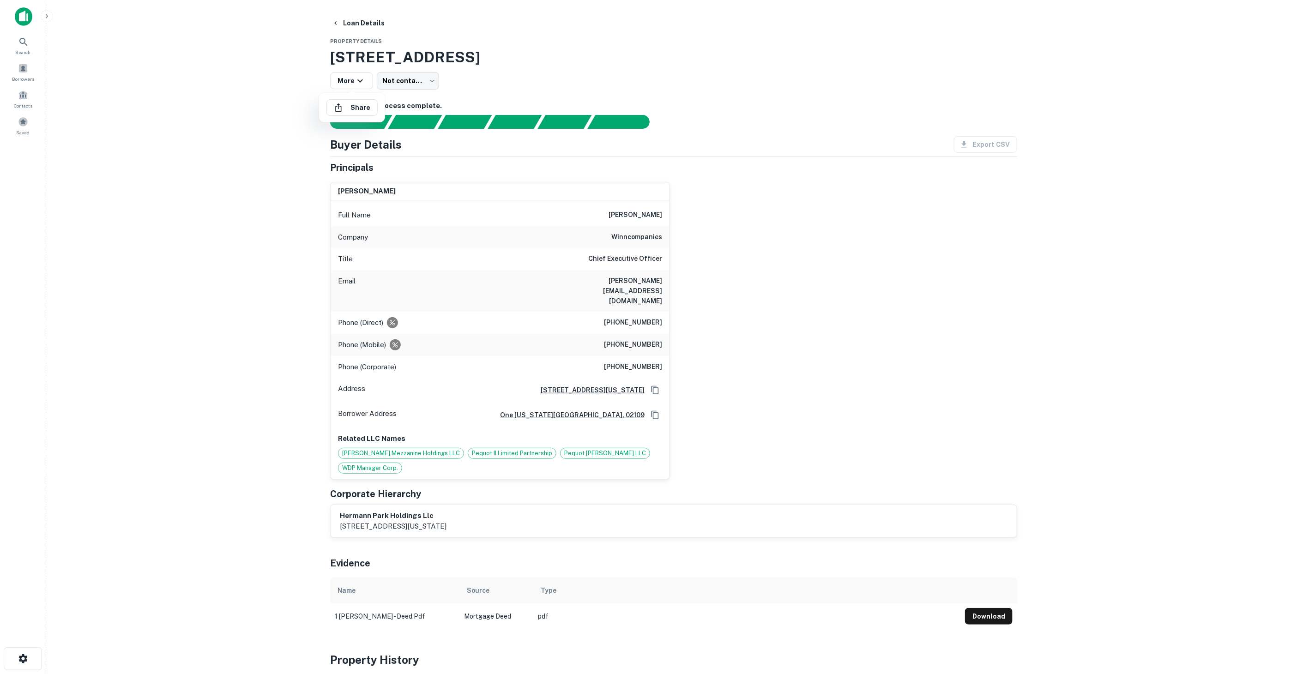
click at [402, 84] on div at bounding box center [654, 337] width 1309 height 674
click at [415, 80] on body "Search Borrowers Contacts Saved Loan Details Property Details [STREET_ADDRESS] …" at bounding box center [654, 337] width 1309 height 674
click at [513, 84] on div at bounding box center [654, 337] width 1309 height 674
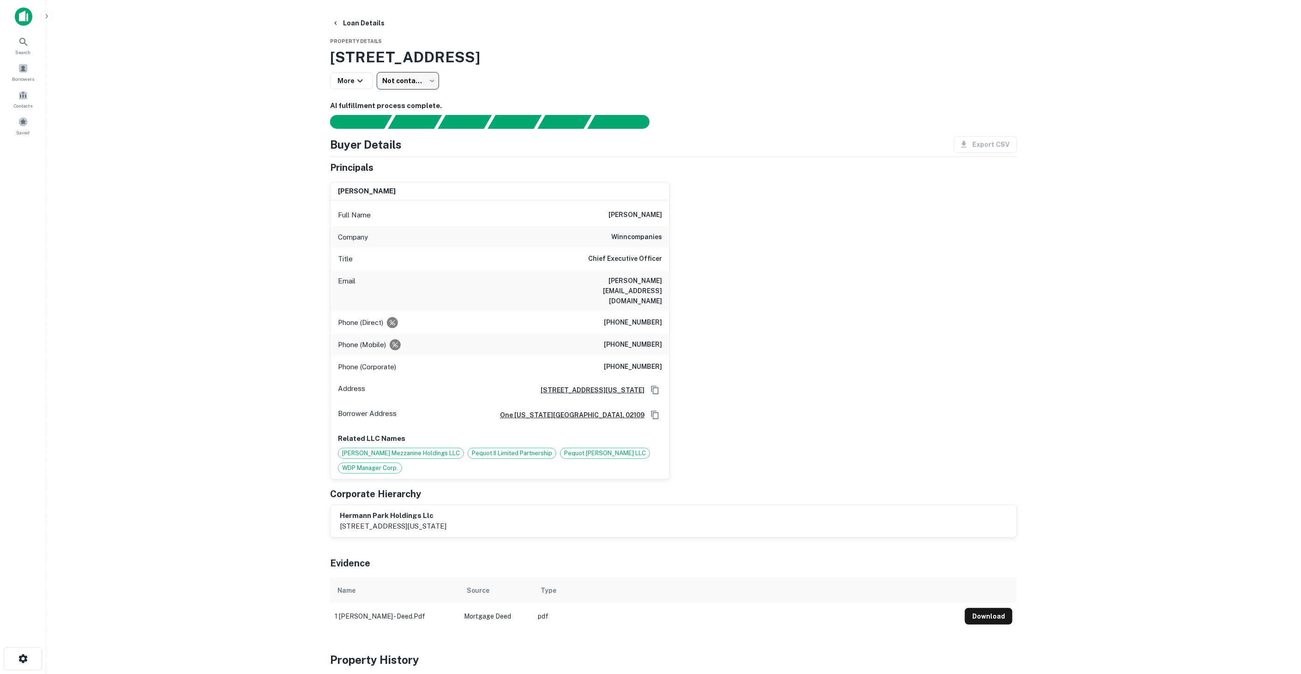
click at [406, 77] on body "Search Borrowers Contacts Saved Loan Details Property Details [STREET_ADDRESS] …" at bounding box center [650, 337] width 1301 height 674
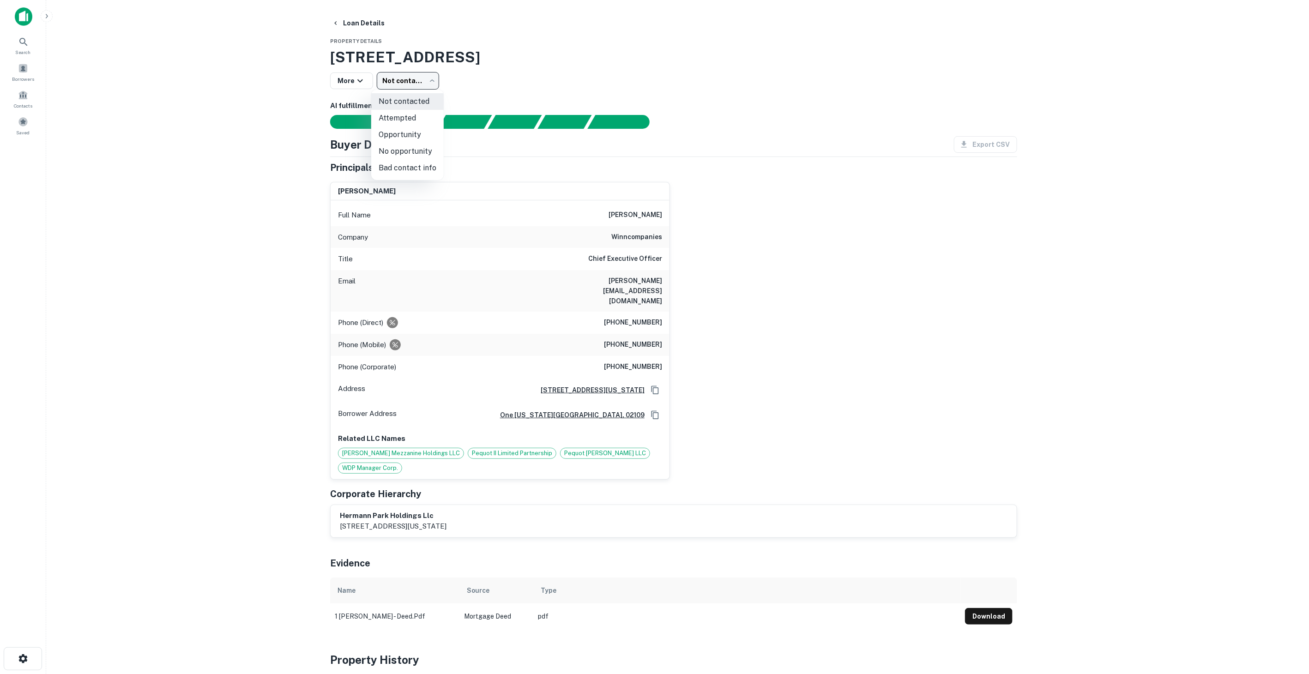
click at [495, 78] on div at bounding box center [654, 337] width 1309 height 674
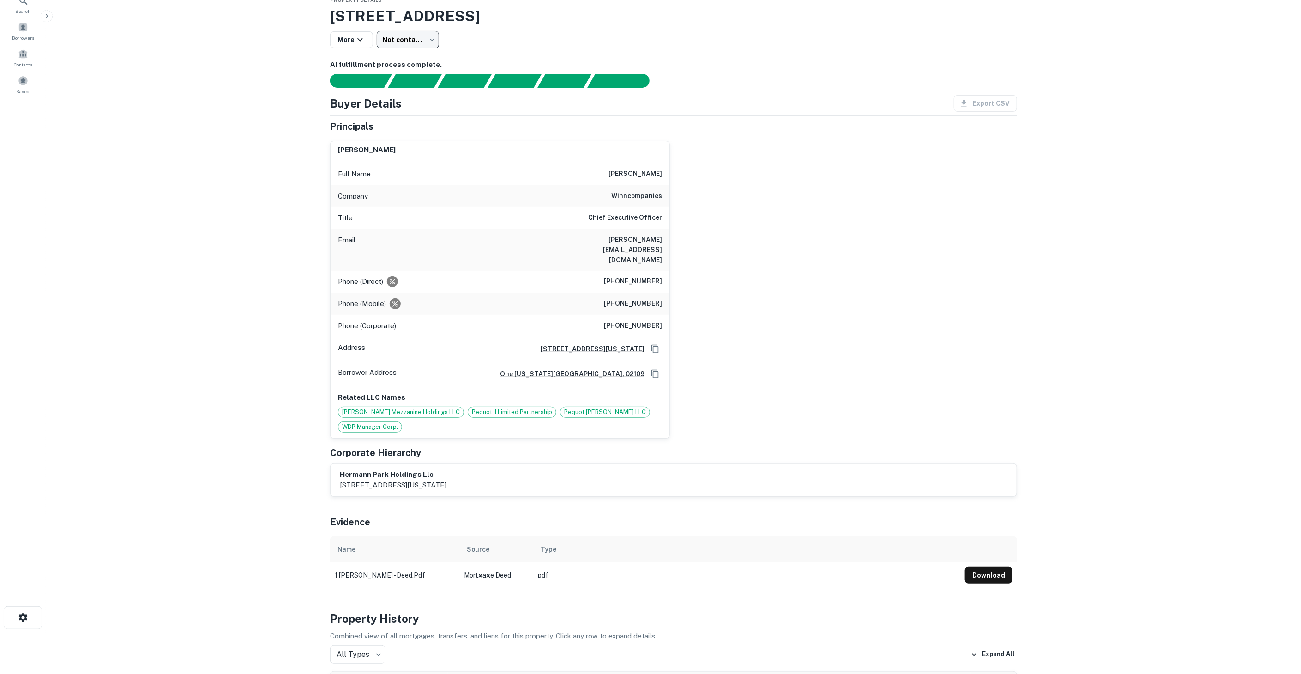
scroll to position [51, 0]
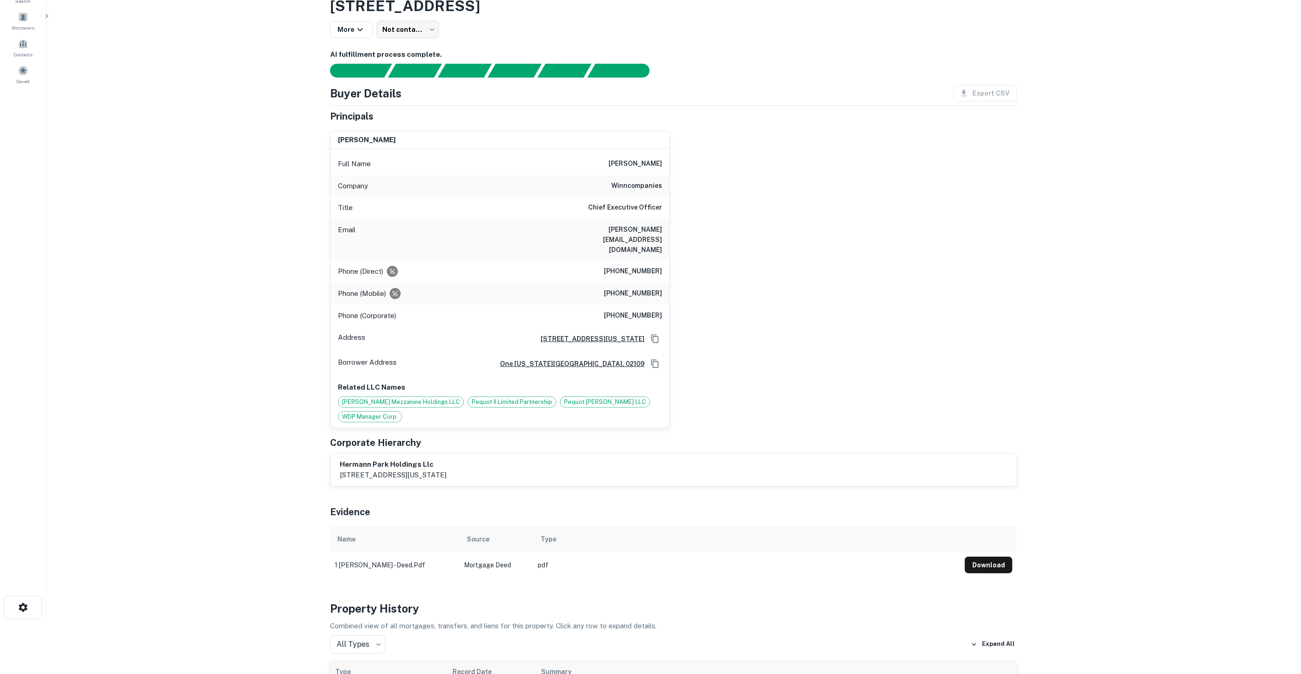
click at [534, 359] on h6 "one [US_STATE][GEOGRAPHIC_DATA], 02109" at bounding box center [569, 364] width 152 height 10
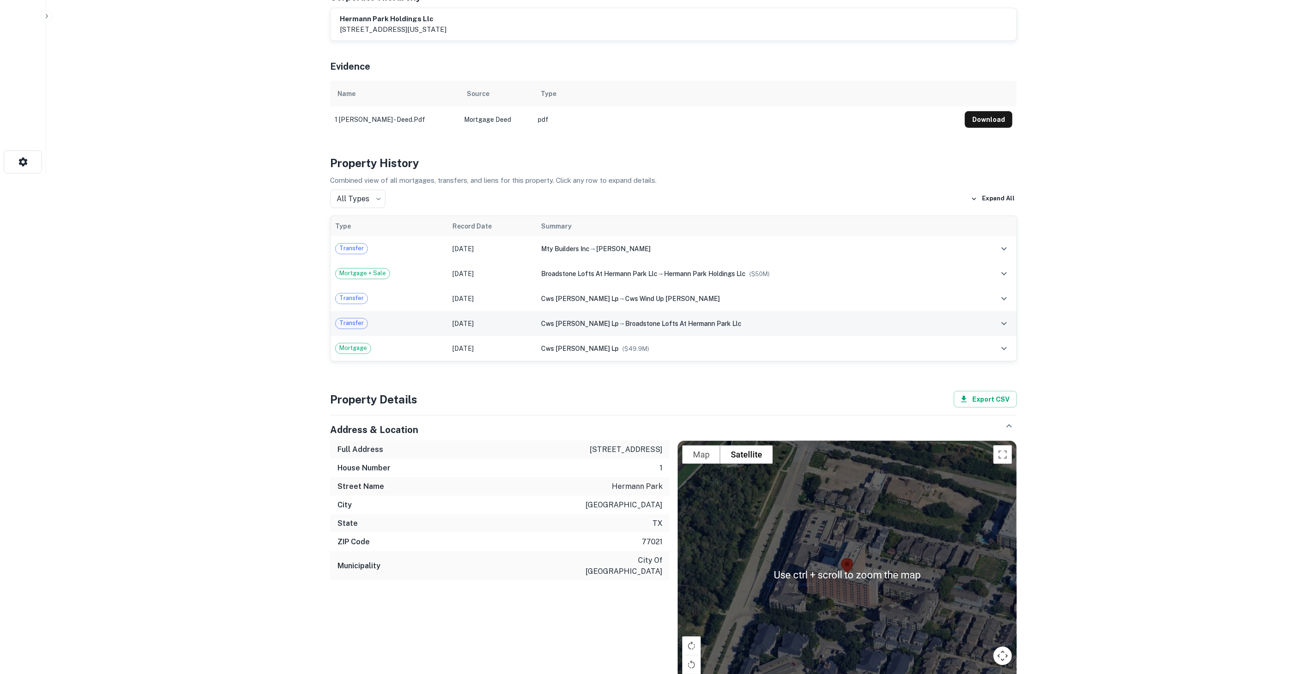
scroll to position [507, 0]
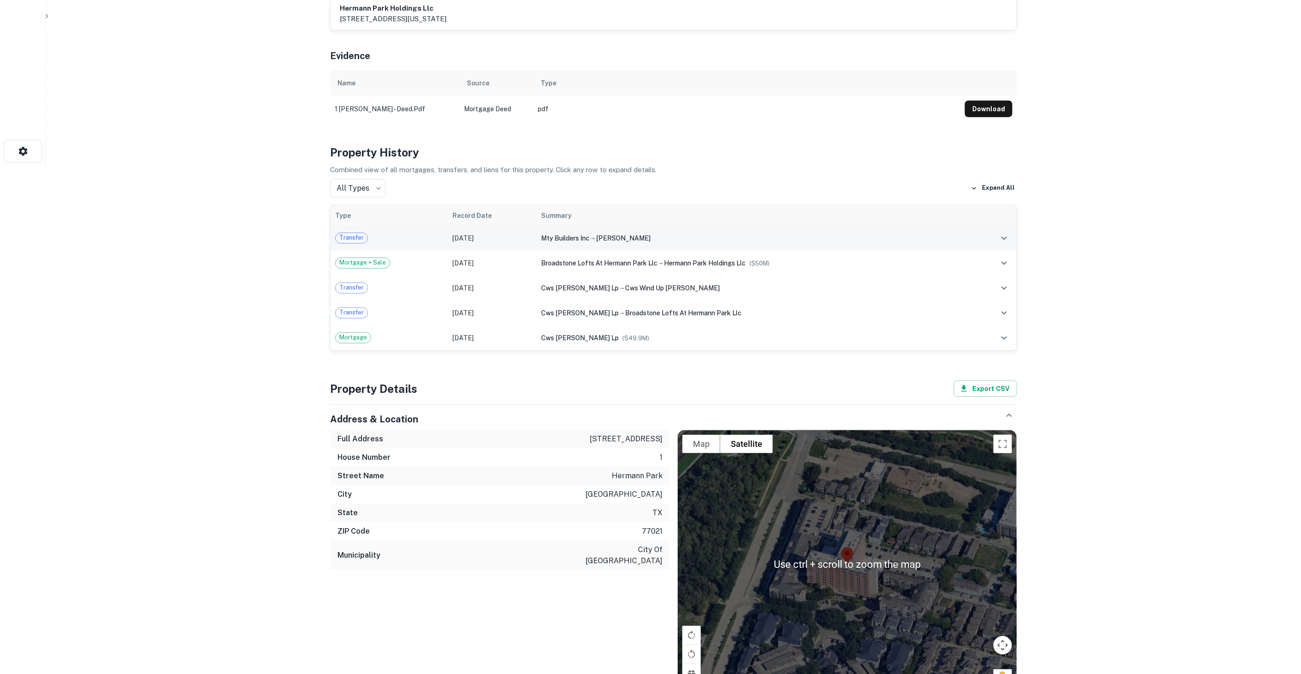
click at [982, 226] on td at bounding box center [994, 238] width 46 height 25
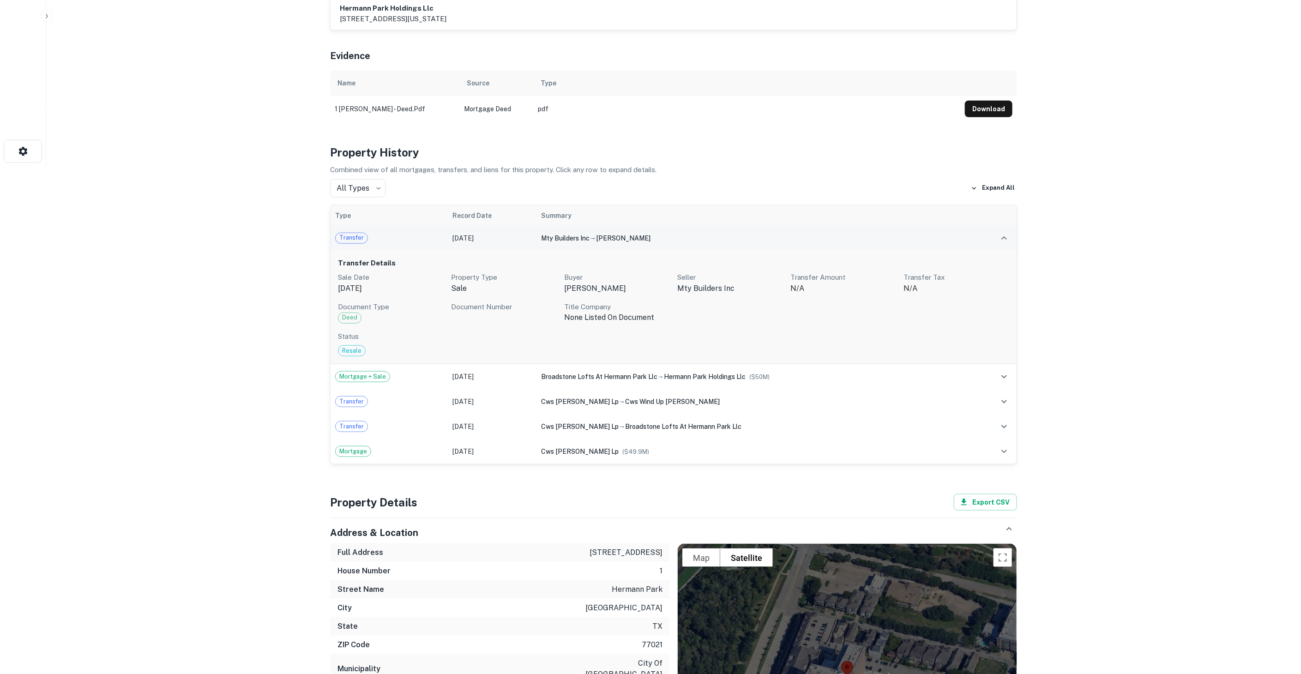
click at [982, 226] on td at bounding box center [994, 238] width 46 height 25
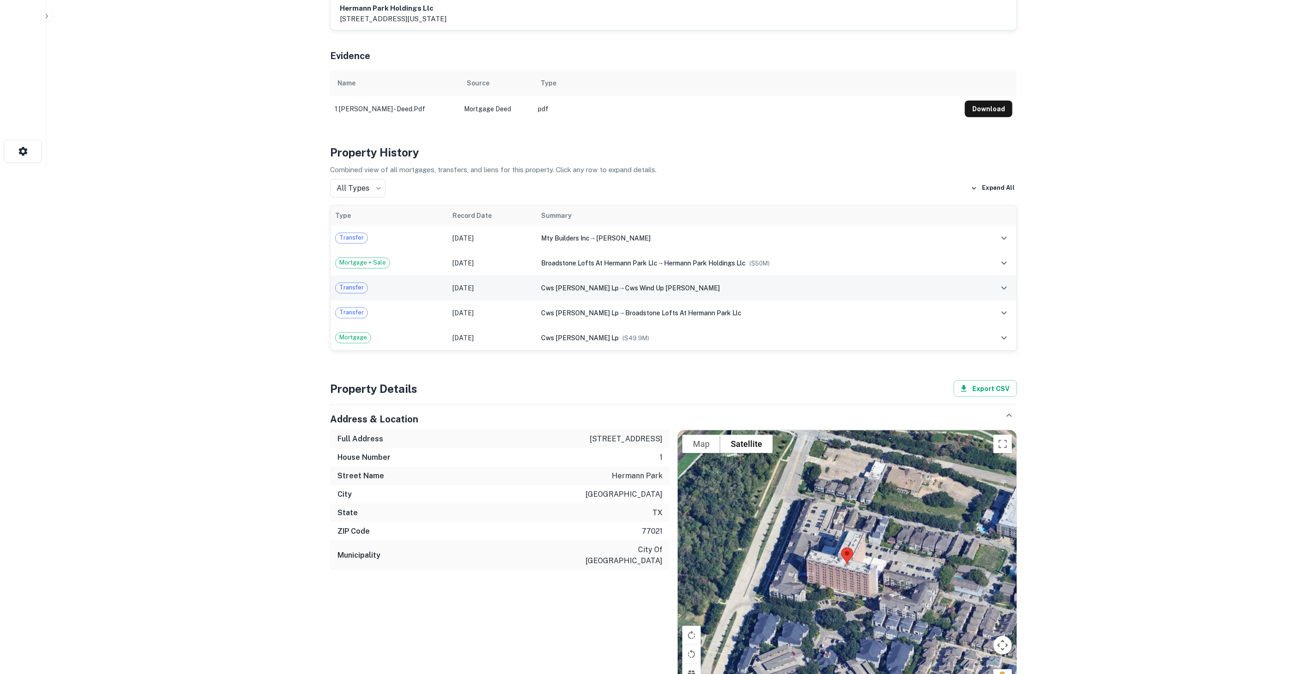
click at [975, 276] on td at bounding box center [994, 288] width 46 height 25
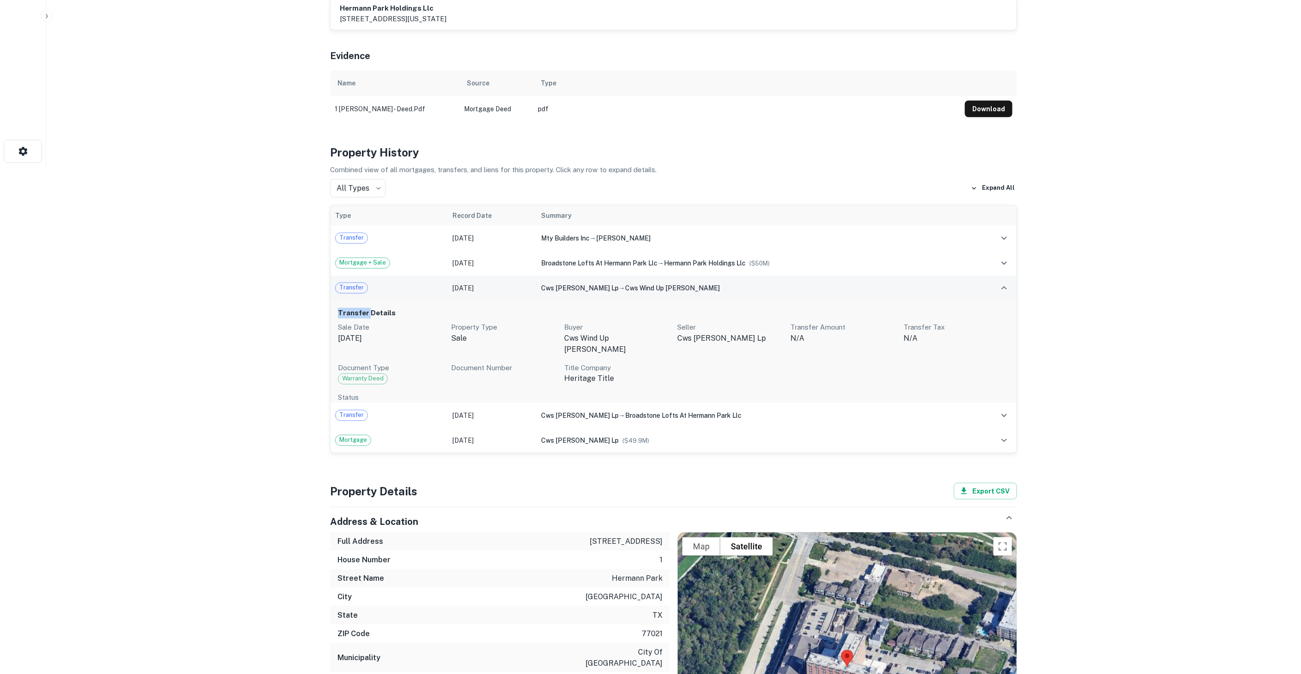
click at [975, 276] on td at bounding box center [994, 288] width 46 height 25
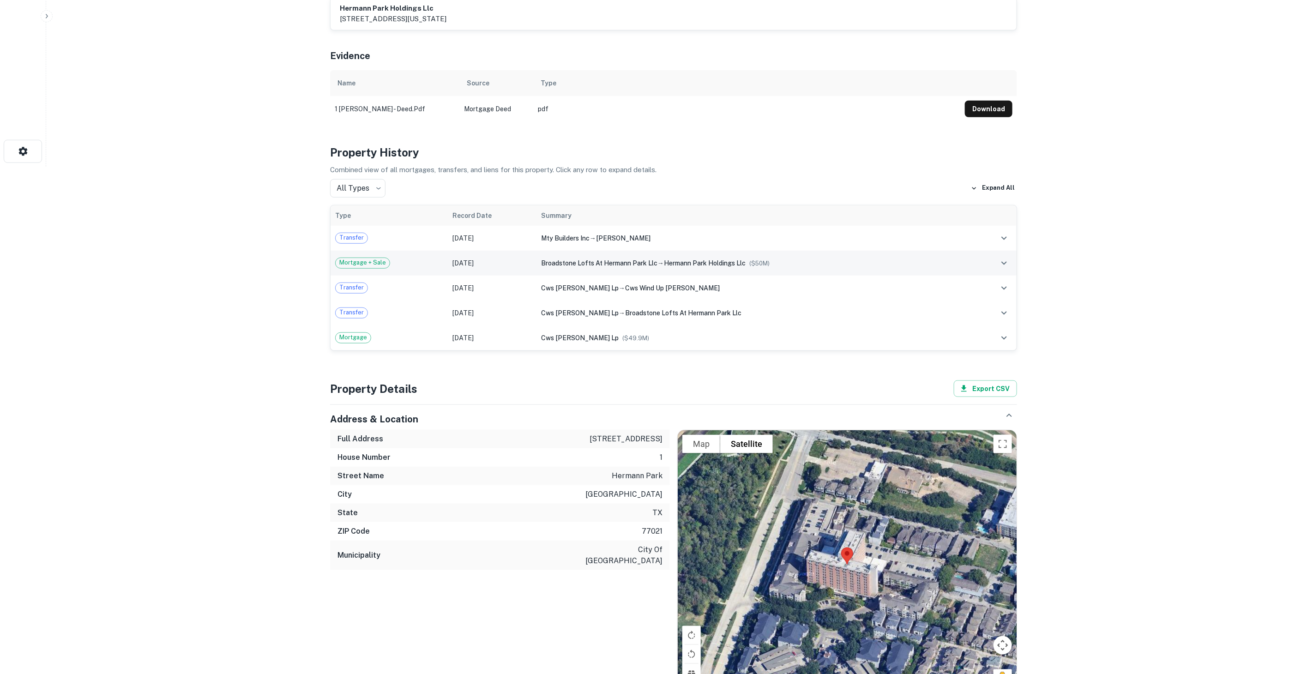
click at [975, 251] on td at bounding box center [994, 263] width 46 height 25
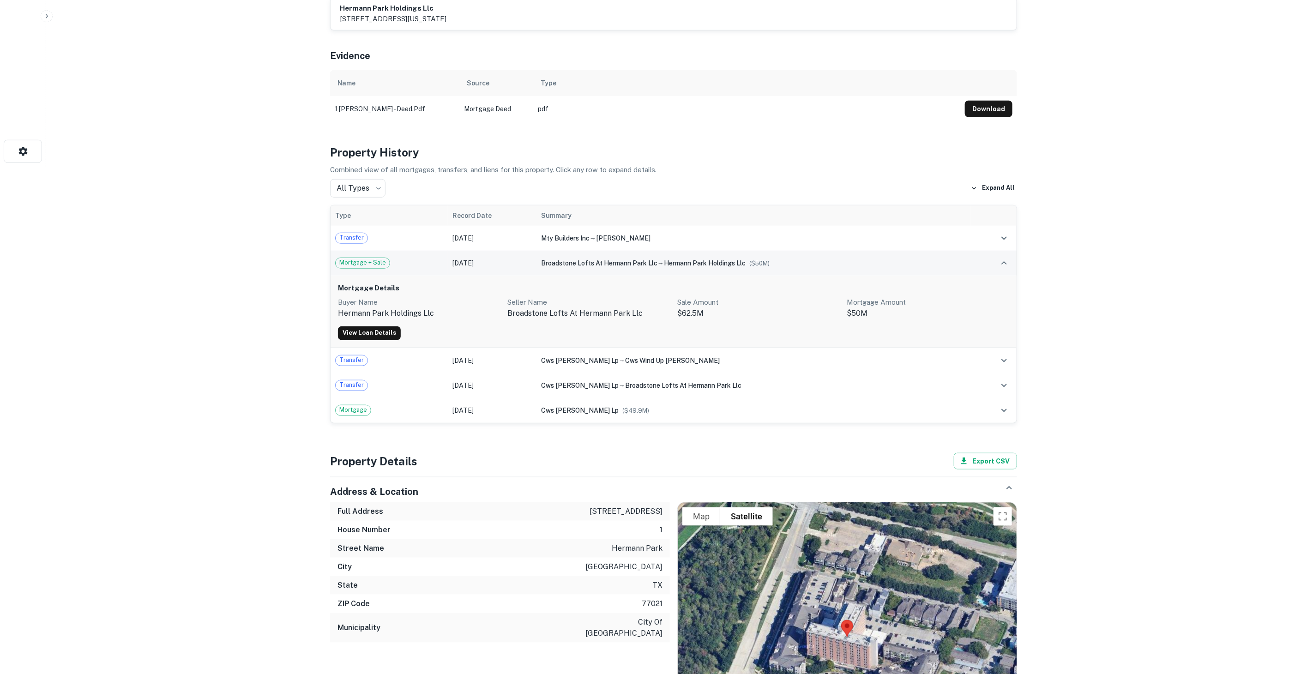
click at [975, 251] on td at bounding box center [994, 263] width 46 height 25
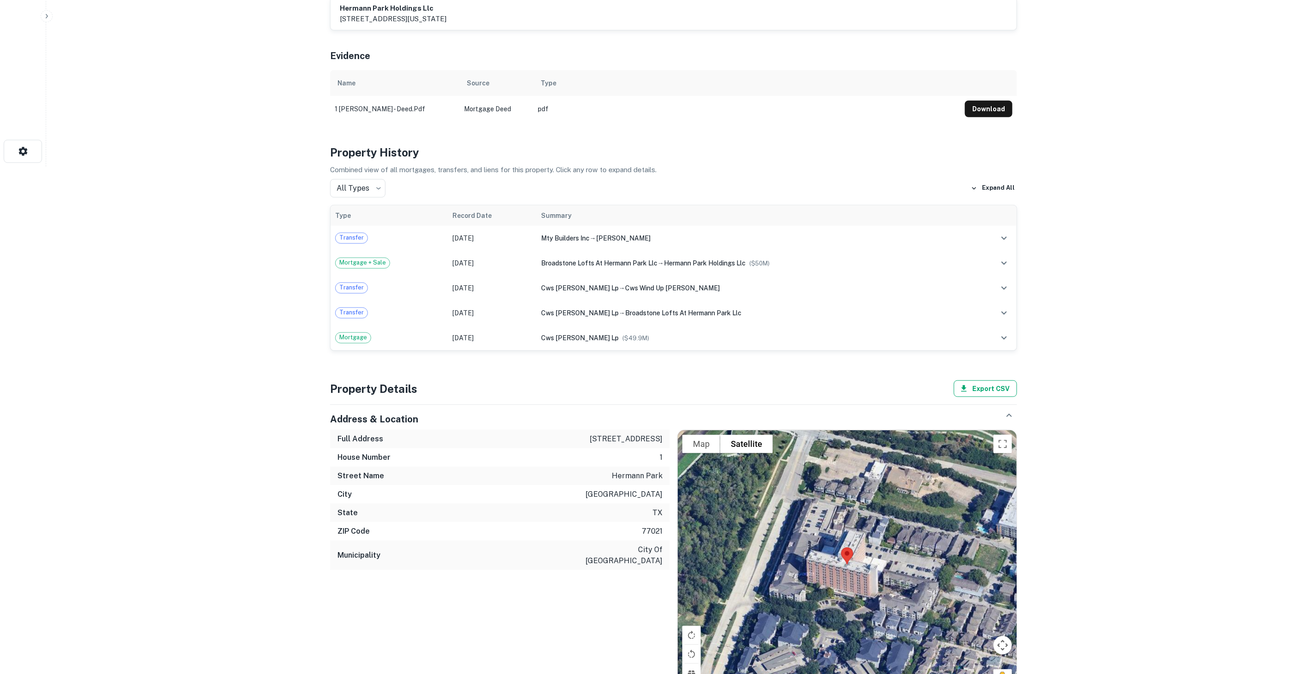
click at [977, 380] on button "Export CSV" at bounding box center [985, 388] width 63 height 17
drag, startPoint x: 365, startPoint y: 388, endPoint x: 481, endPoint y: 519, distance: 175.0
click at [449, 518] on div "Address & Location Full Address [STREET_ADDRESS] Municipality city of [GEOGRAPH…" at bounding box center [673, 552] width 687 height 295
click at [490, 541] on div "Municipality city of [GEOGRAPHIC_DATA]" at bounding box center [500, 556] width 340 height 30
drag, startPoint x: 347, startPoint y: 417, endPoint x: 463, endPoint y: 534, distance: 164.2
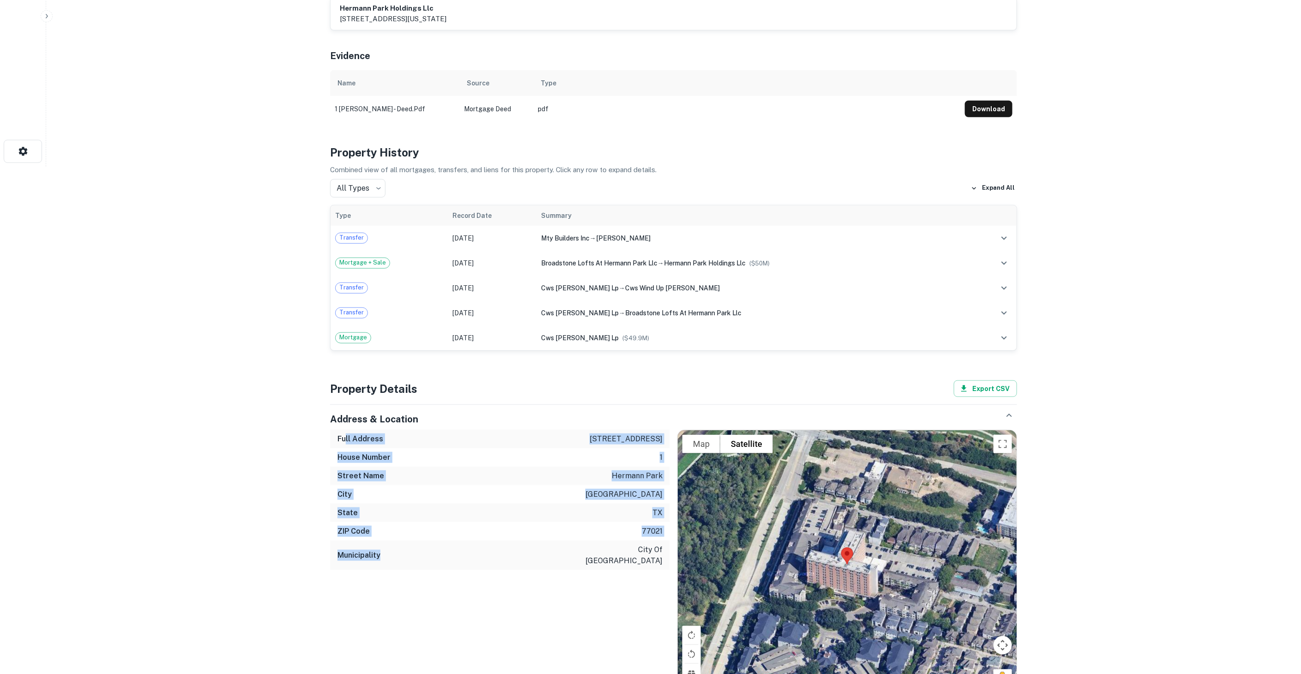
click at [463, 534] on div "Full Address [STREET_ADDRESS]" at bounding box center [500, 500] width 340 height 140
click at [463, 541] on div "Municipality city of [GEOGRAPHIC_DATA]" at bounding box center [500, 556] width 340 height 30
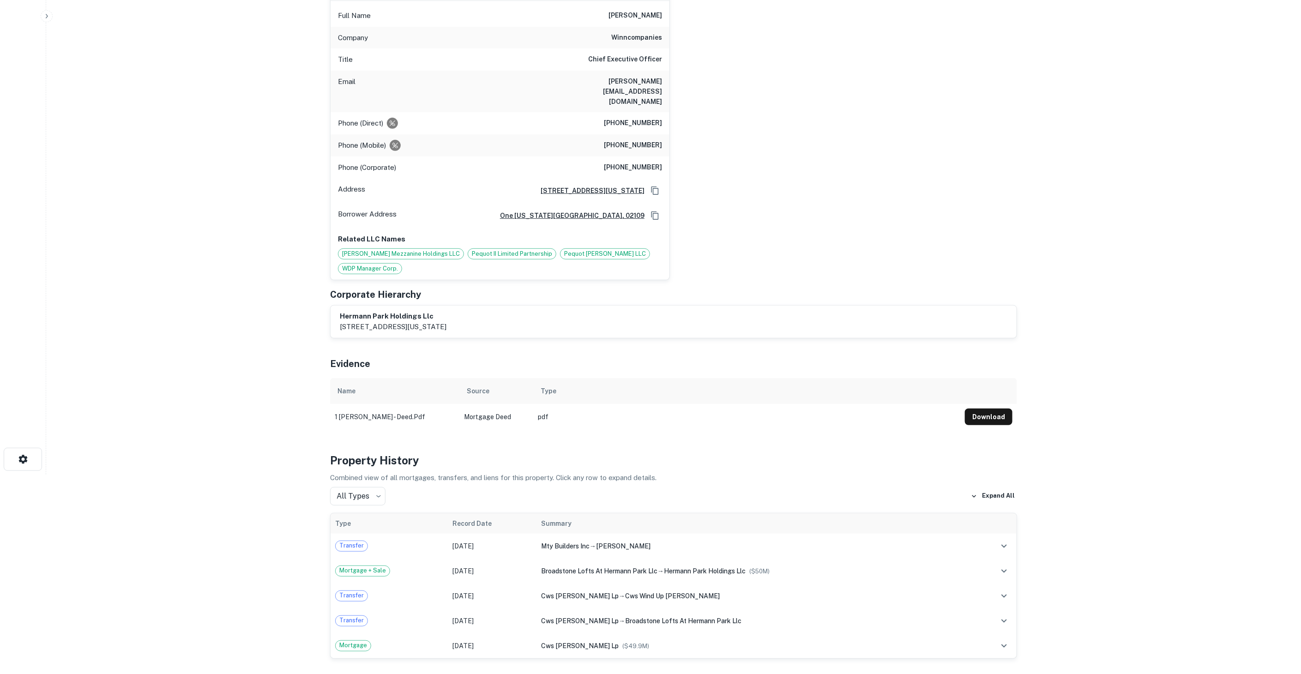
click at [720, 246] on div "[PERSON_NAME] Full Name [PERSON_NAME] Company winncompanies Title Chief Executi…" at bounding box center [670, 127] width 694 height 305
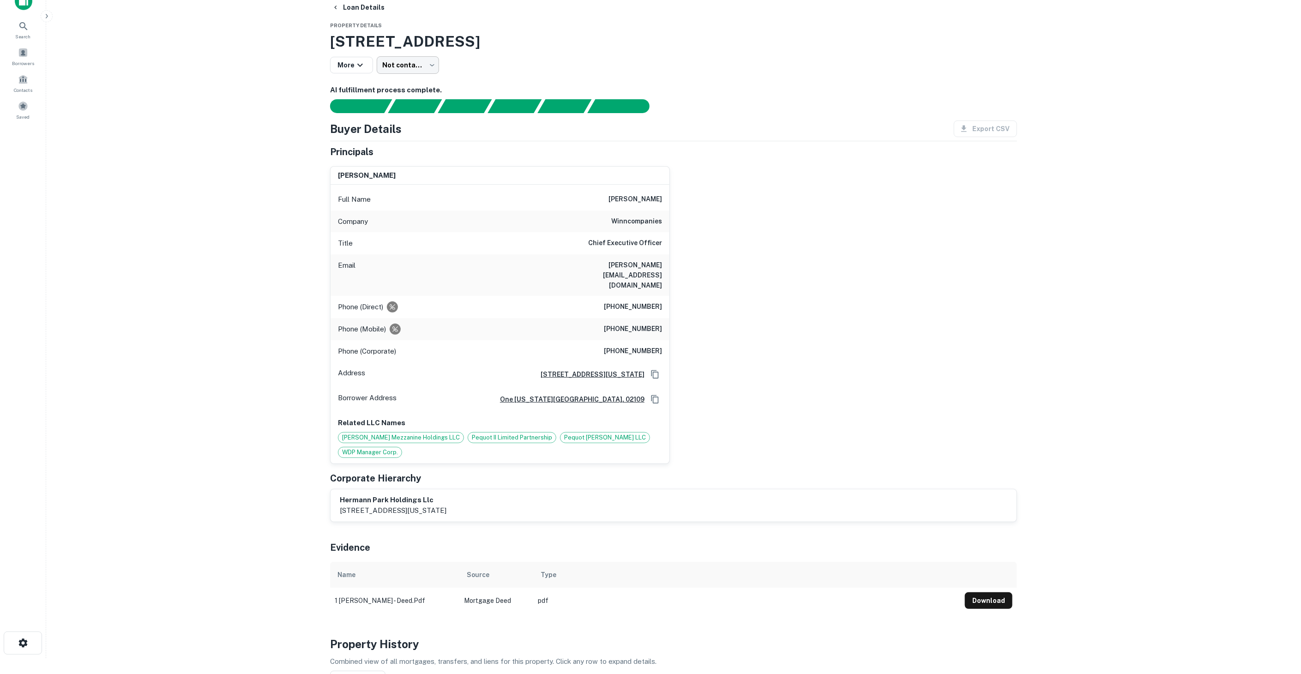
scroll to position [0, 0]
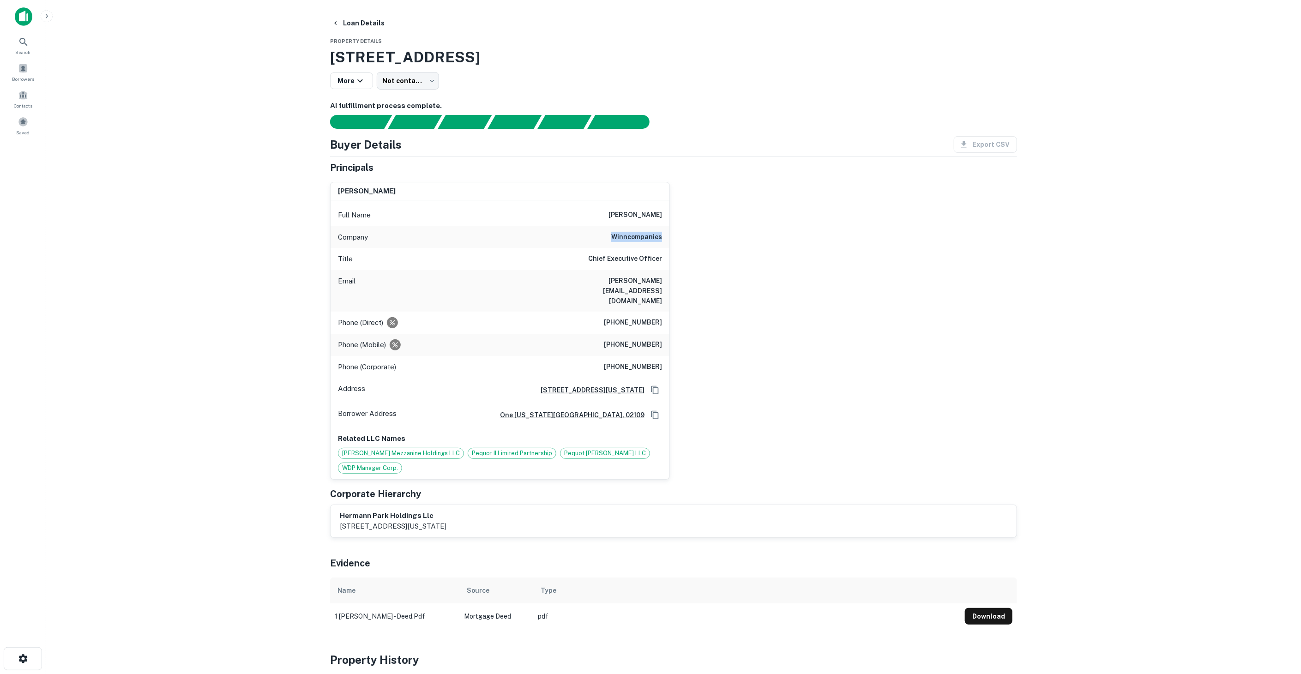
drag, startPoint x: 616, startPoint y: 233, endPoint x: 668, endPoint y: 235, distance: 52.2
click at [668, 235] on div "Company winncompanies" at bounding box center [500, 237] width 339 height 22
click at [801, 300] on div "[PERSON_NAME] Full Name [PERSON_NAME] Company winncompanies Title Chief Executi…" at bounding box center [670, 327] width 694 height 305
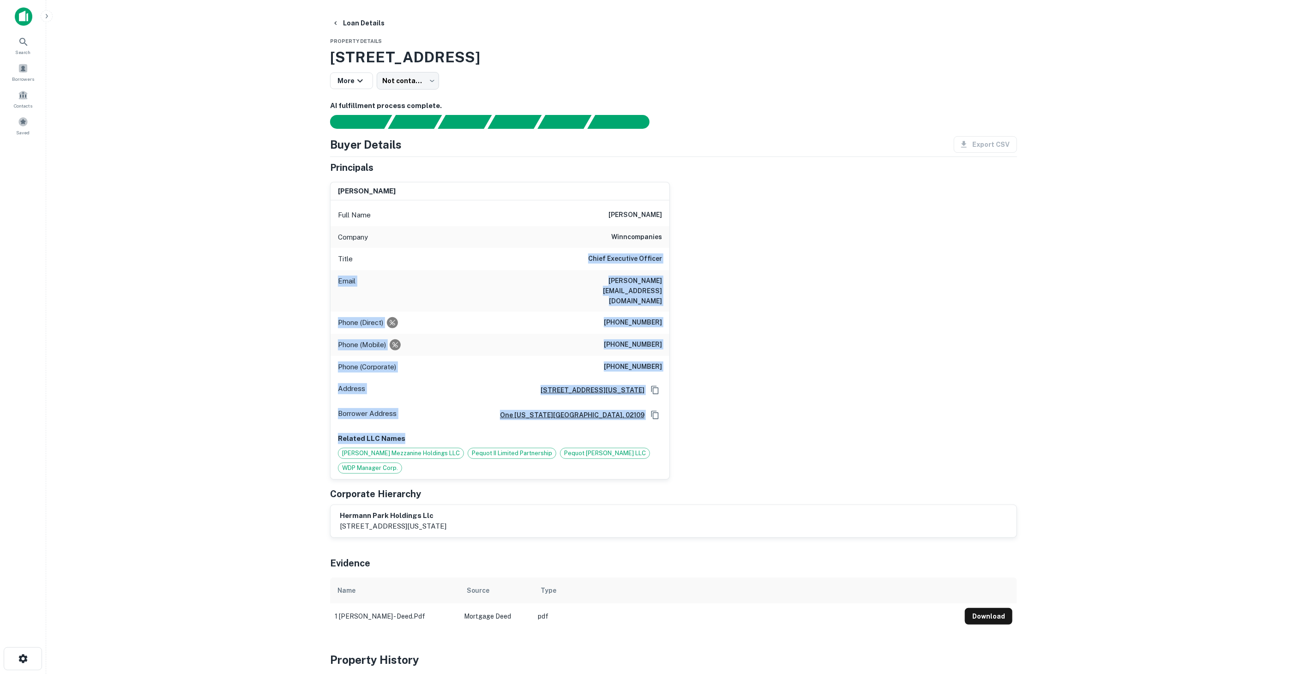
drag, startPoint x: 688, startPoint y: 342, endPoint x: 582, endPoint y: 261, distance: 133.8
click at [582, 261] on div "[PERSON_NAME] Full Name [PERSON_NAME] Company winncompanies Title Chief Executi…" at bounding box center [670, 327] width 694 height 305
click at [867, 350] on div "[PERSON_NAME] Full Name [PERSON_NAME] Company winncompanies Title Chief Executi…" at bounding box center [670, 327] width 694 height 305
drag, startPoint x: 821, startPoint y: 402, endPoint x: 532, endPoint y: 247, distance: 328.1
click at [528, 244] on div "[PERSON_NAME] Full Name [PERSON_NAME] Company winncompanies Title Chief Executi…" at bounding box center [670, 327] width 694 height 305
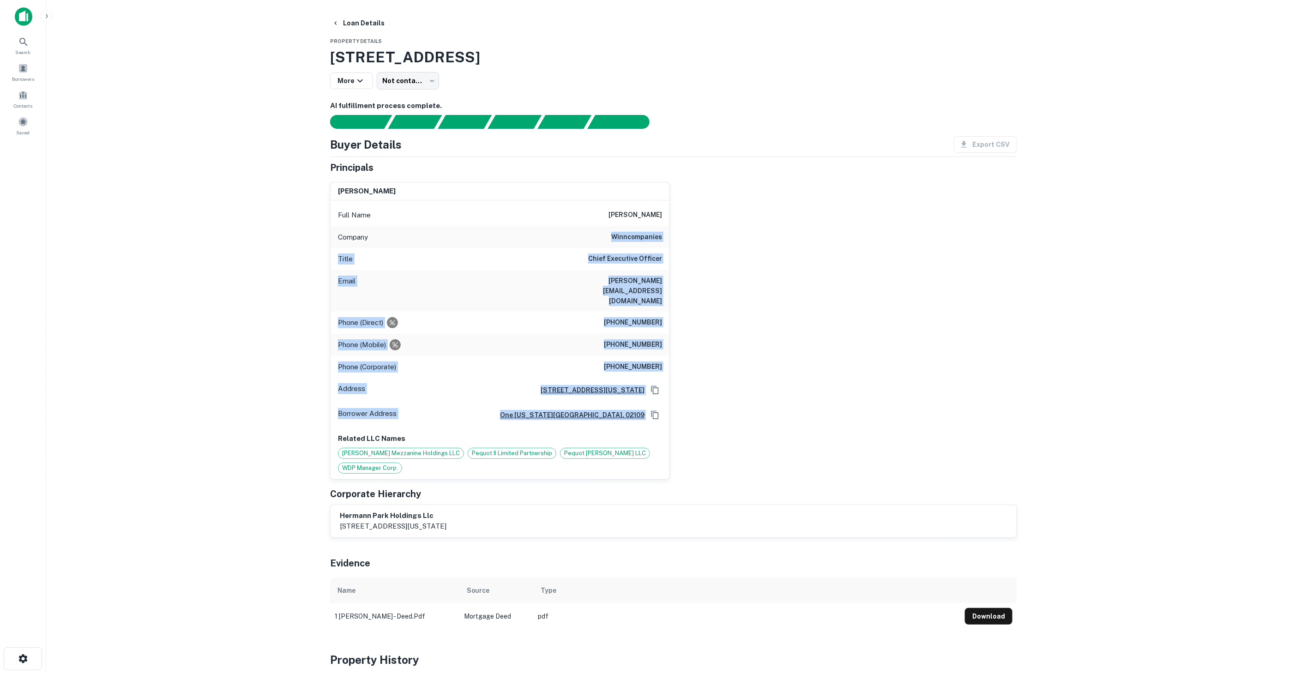
click at [892, 332] on div "[PERSON_NAME] Full Name [PERSON_NAME] Company winncompanies Title Chief Executi…" at bounding box center [670, 327] width 694 height 305
